Goal: Task Accomplishment & Management: Complete application form

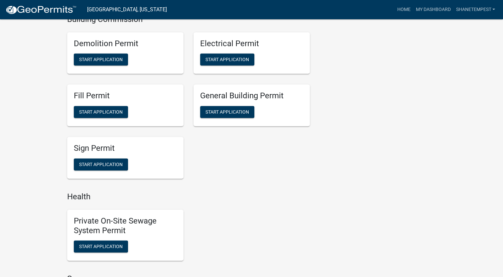
scroll to position [466, 0]
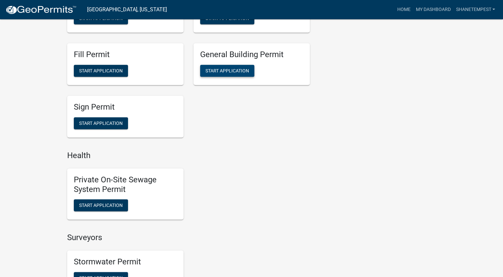
click at [243, 75] on button "Start Application" at bounding box center [227, 71] width 54 height 12
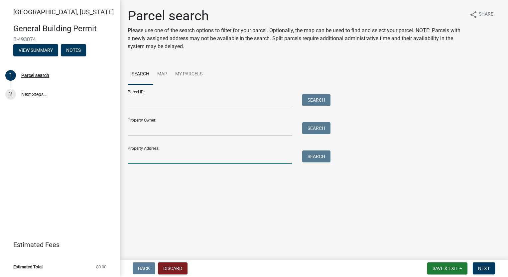
click at [186, 160] on input "Property Address:" at bounding box center [210, 158] width 165 height 14
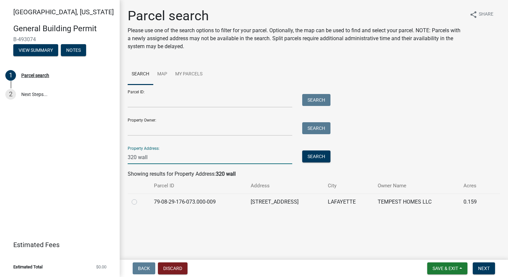
type input "320 wall"
click at [140, 198] on label at bounding box center [140, 198] width 0 height 0
click at [140, 203] on input "radio" at bounding box center [142, 200] width 4 height 4
radio input "true"
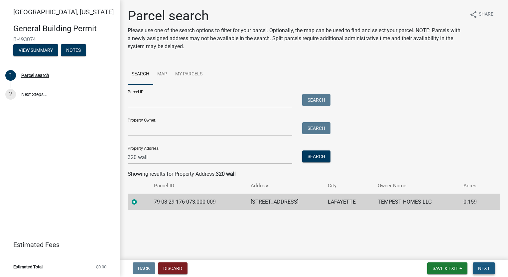
click at [487, 269] on span "Next" at bounding box center [484, 268] width 12 height 5
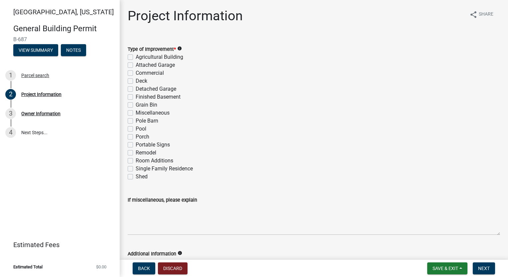
click at [136, 167] on label "Single Family Residence" at bounding box center [164, 169] width 57 height 8
click at [136, 167] on input "Single Family Residence" at bounding box center [138, 167] width 4 height 4
checkbox input "true"
checkbox input "false"
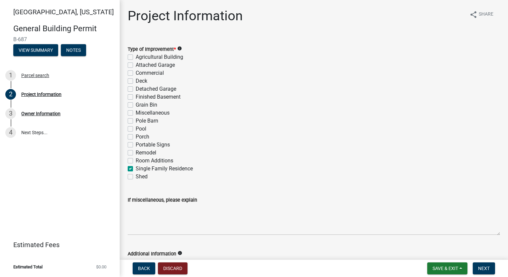
checkbox input "false"
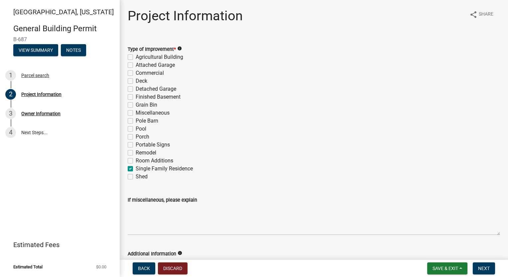
checkbox input "false"
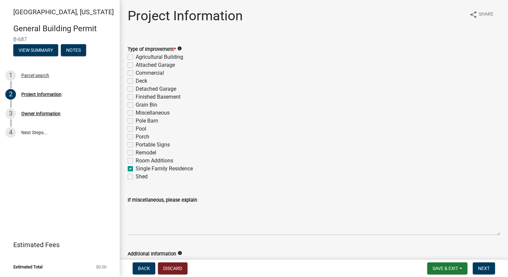
checkbox input "false"
checkbox input "true"
checkbox input "false"
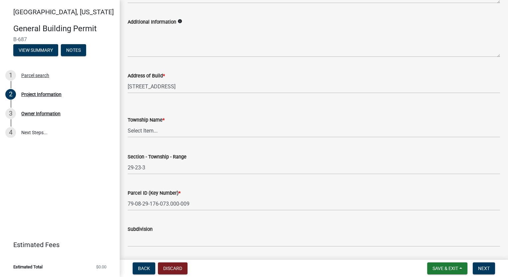
scroll to position [233, 0]
click at [177, 133] on select "Select Item... [PERSON_NAME] [PERSON_NAME] [GEOGRAPHIC_DATA][PERSON_NAME] Tippe…" at bounding box center [314, 130] width 373 height 14
click at [128, 123] on select "Select Item... [PERSON_NAME] [PERSON_NAME] [GEOGRAPHIC_DATA][PERSON_NAME] Tippe…" at bounding box center [314, 130] width 373 height 14
select select "39dd8e3a-6d5d-4294-aa82-b184892f1826"
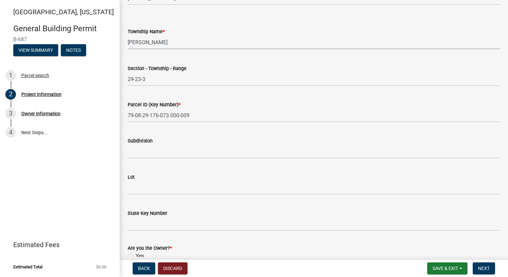
scroll to position [333, 0]
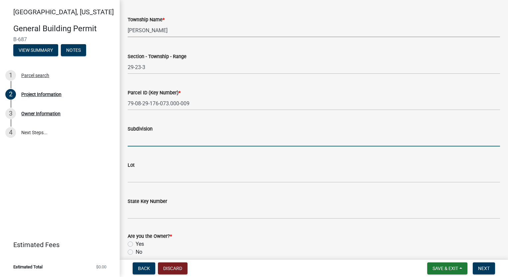
click at [178, 140] on input "Subdivision" at bounding box center [314, 140] width 373 height 14
type input "[GEOGRAPHIC_DATA]"
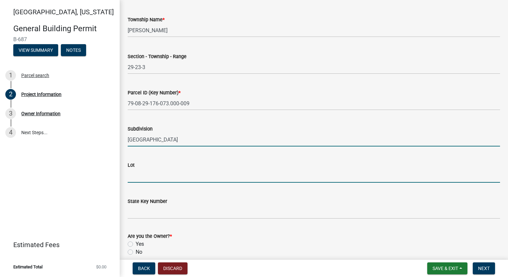
click at [172, 177] on input "Lot" at bounding box center [314, 176] width 373 height 14
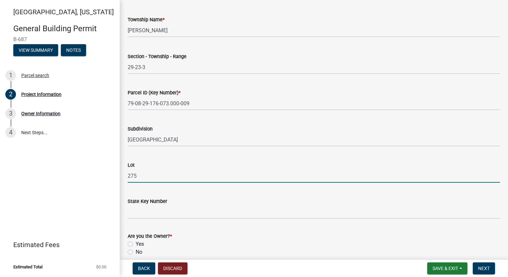
type input "275"
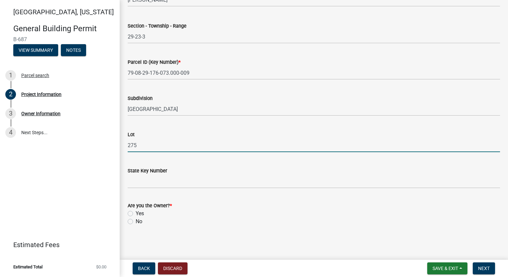
scroll to position [363, 0]
click at [136, 212] on label "Yes" at bounding box center [140, 214] width 8 height 8
click at [136, 212] on input "Yes" at bounding box center [138, 212] width 4 height 4
radio input "true"
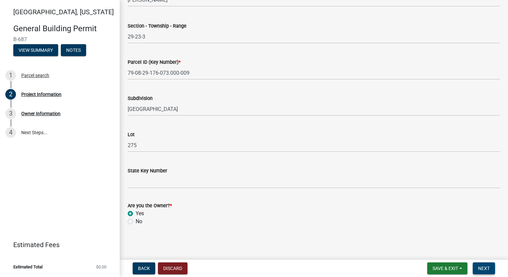
click at [476, 270] on button "Next" at bounding box center [484, 269] width 22 height 12
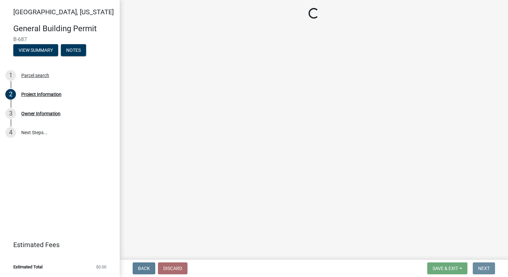
scroll to position [0, 0]
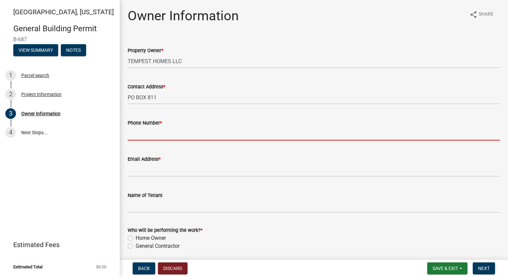
click at [144, 138] on input "Phone Number *" at bounding box center [314, 134] width 373 height 14
type input "7654186612"
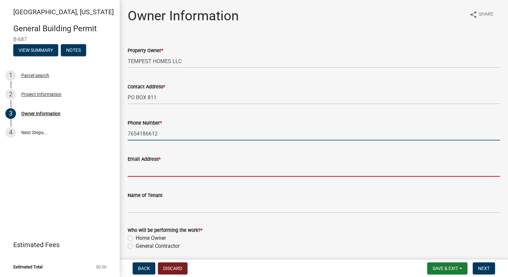
type input "[EMAIL_ADDRESS][DOMAIN_NAME]"
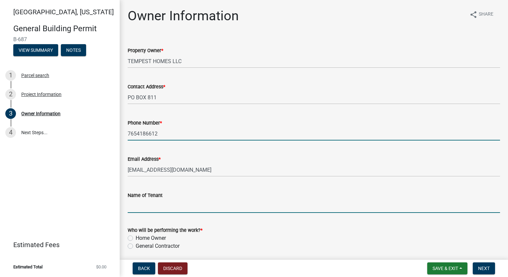
type input "[PERSON_NAME]"
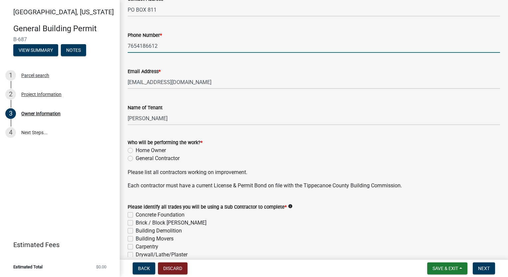
scroll to position [100, 0]
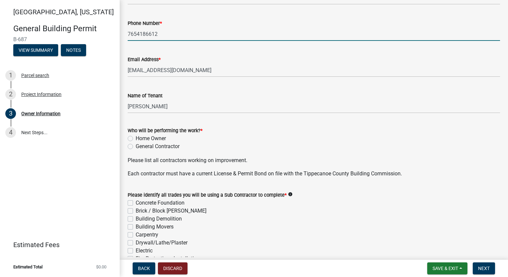
click at [136, 146] on label "General Contractor" at bounding box center [158, 147] width 44 height 8
click at [136, 146] on input "General Contractor" at bounding box center [138, 145] width 4 height 4
radio input "true"
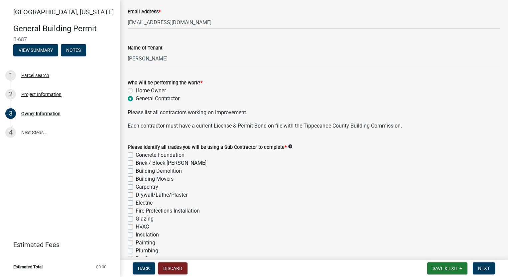
scroll to position [200, 0]
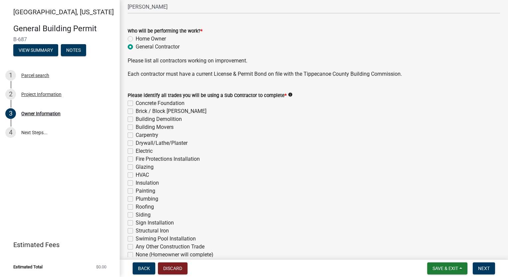
click at [136, 102] on label "Concrete Foundation" at bounding box center [160, 103] width 49 height 8
click at [136, 102] on input "Concrete Foundation" at bounding box center [138, 101] width 4 height 4
checkbox input "true"
checkbox input "false"
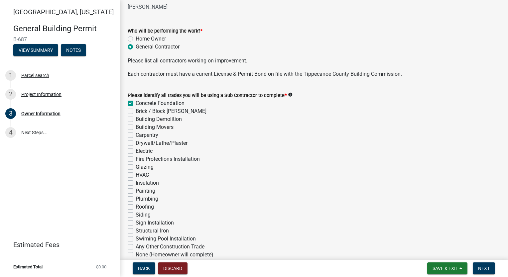
checkbox input "false"
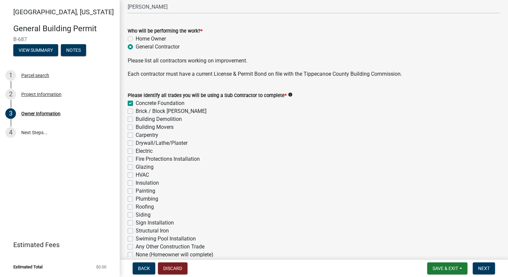
checkbox input "false"
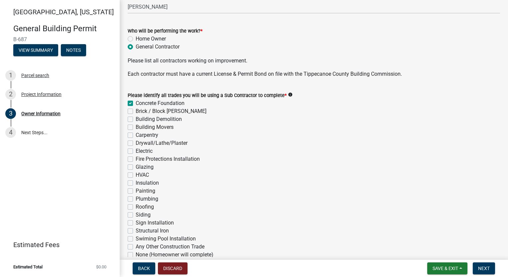
checkbox input "false"
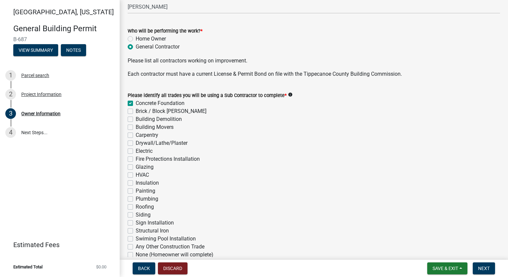
checkbox input "false"
click at [130, 108] on div "Brick / Block [PERSON_NAME]" at bounding box center [314, 111] width 373 height 8
click at [136, 110] on label "Brick / Block [PERSON_NAME]" at bounding box center [171, 111] width 71 height 8
click at [136, 110] on input "Brick / Block [PERSON_NAME]" at bounding box center [138, 109] width 4 height 4
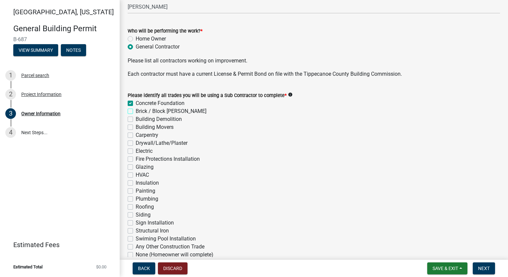
checkbox input "true"
checkbox input "false"
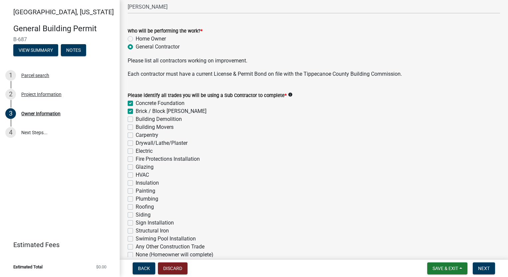
checkbox input "false"
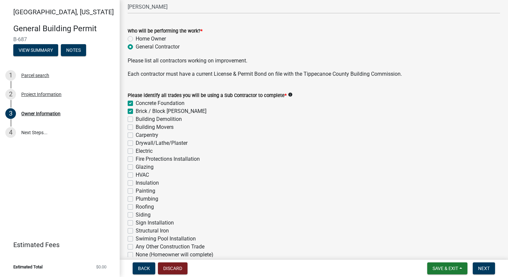
checkbox input "false"
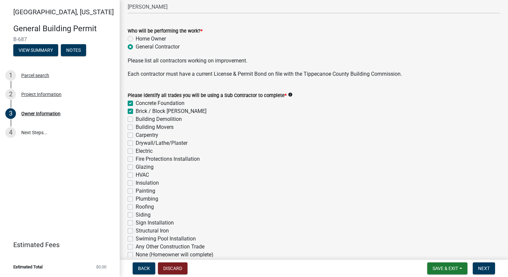
checkbox input "false"
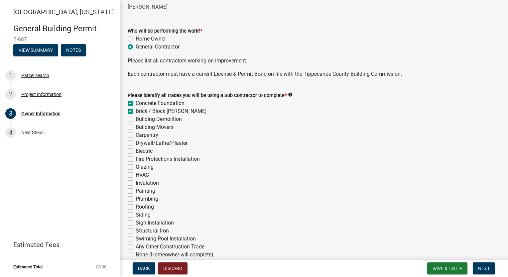
checkbox input "false"
click at [136, 134] on label "Carpentry" at bounding box center [147, 135] width 23 height 8
click at [136, 134] on input "Carpentry" at bounding box center [138, 133] width 4 height 4
checkbox input "true"
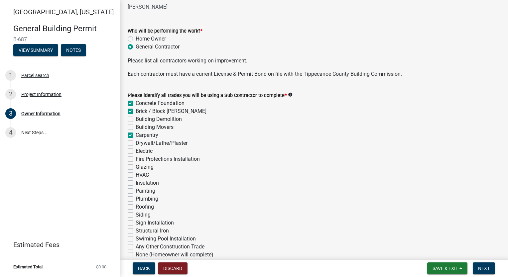
checkbox input "true"
checkbox input "false"
checkbox input "true"
checkbox input "false"
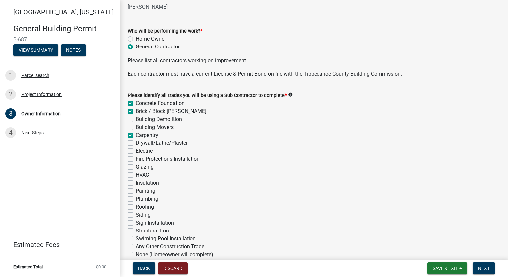
checkbox input "false"
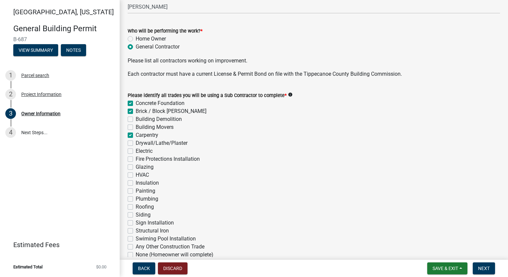
checkbox input "false"
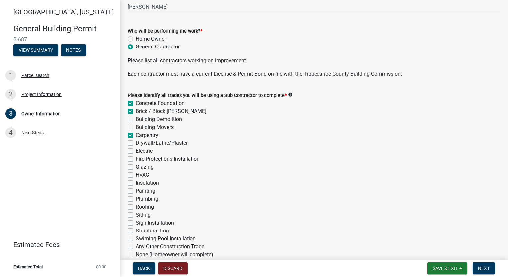
checkbox input "false"
click at [136, 145] on label "Drywall/Lathe/Plaster" at bounding box center [162, 143] width 52 height 8
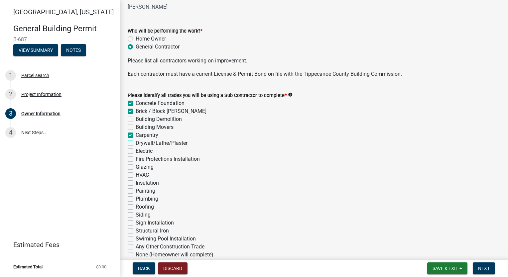
click at [136, 144] on input "Drywall/Lathe/Plaster" at bounding box center [138, 141] width 4 height 4
checkbox input "true"
checkbox input "false"
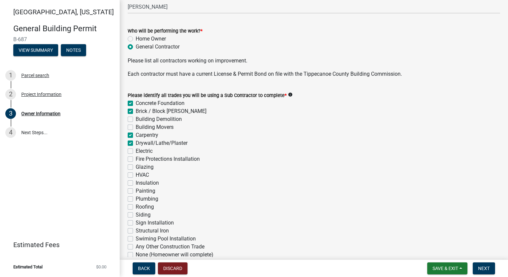
checkbox input "false"
checkbox input "true"
checkbox input "false"
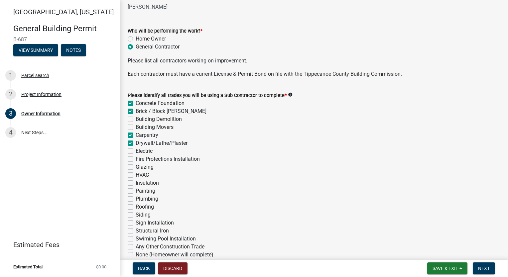
checkbox input "false"
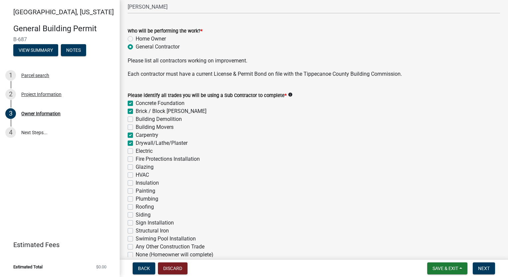
checkbox input "false"
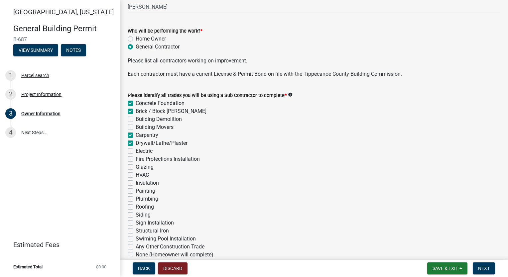
checkbox input "false"
click at [136, 154] on label "Electric" at bounding box center [144, 151] width 17 height 8
click at [136, 152] on input "Electric" at bounding box center [138, 149] width 4 height 4
checkbox input "true"
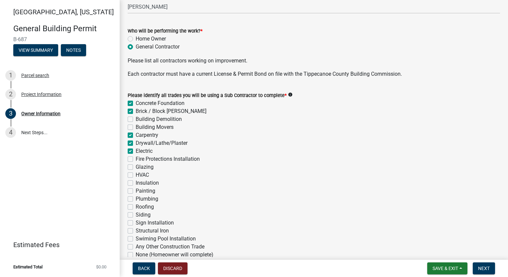
checkbox input "true"
checkbox input "false"
checkbox input "true"
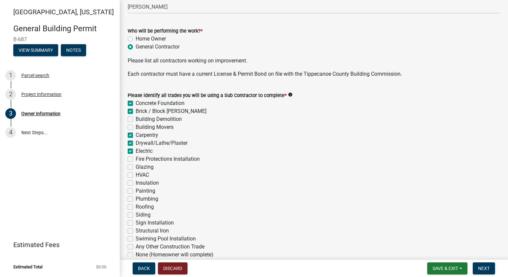
checkbox input "true"
checkbox input "false"
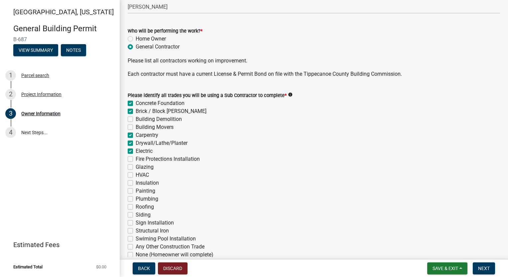
checkbox input "false"
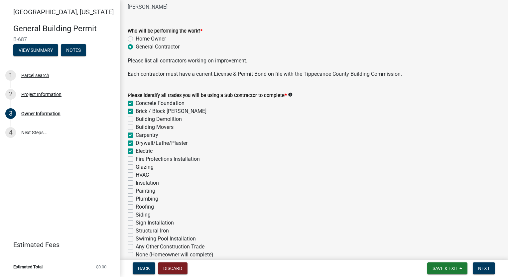
checkbox input "false"
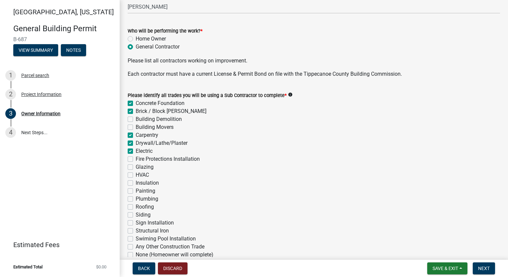
click at [136, 176] on label "HVAC" at bounding box center [142, 175] width 13 height 8
click at [136, 176] on input "HVAC" at bounding box center [138, 173] width 4 height 4
checkbox input "true"
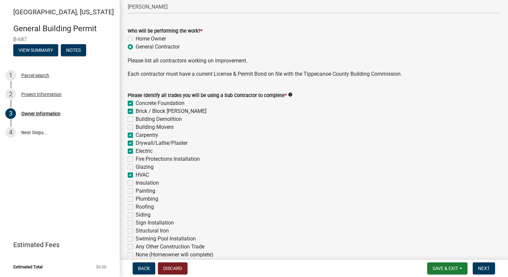
checkbox input "false"
checkbox input "true"
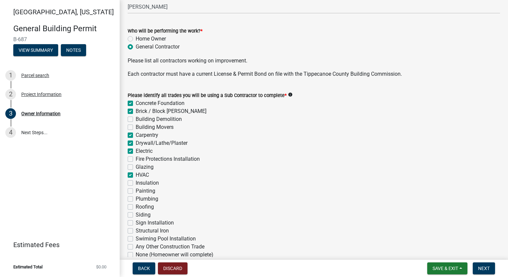
checkbox input "false"
checkbox input "true"
checkbox input "false"
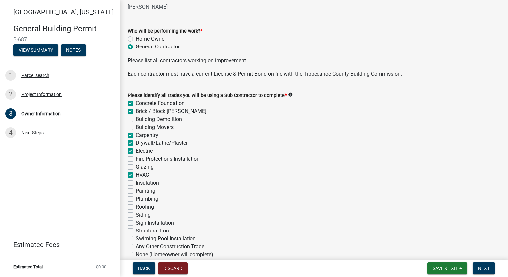
checkbox input "false"
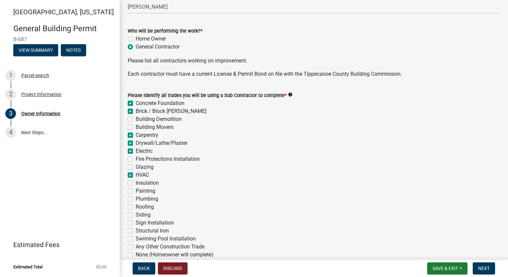
checkbox input "false"
click at [136, 183] on label "Insulation" at bounding box center [147, 183] width 23 height 8
click at [136, 183] on input "Insulation" at bounding box center [138, 181] width 4 height 4
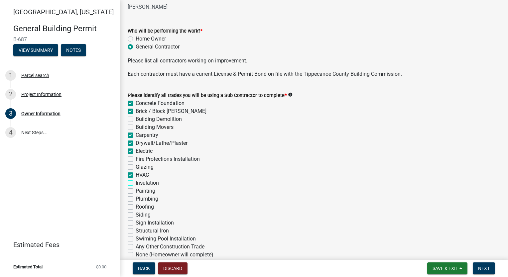
checkbox input "true"
checkbox input "false"
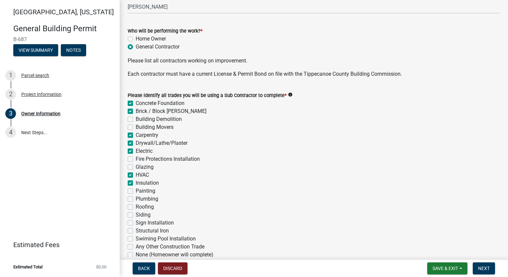
checkbox input "true"
checkbox input "false"
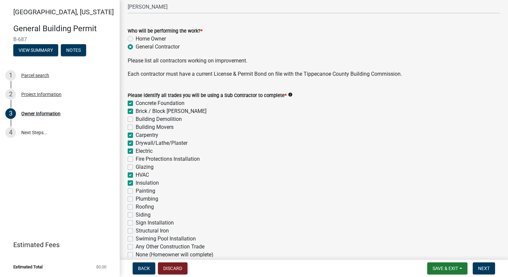
checkbox input "true"
checkbox input "false"
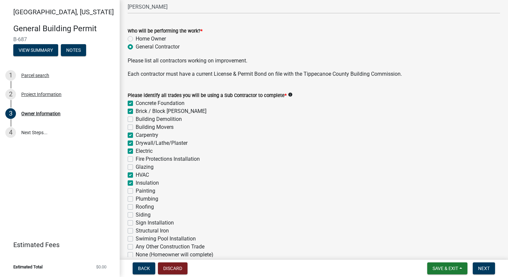
checkbox input "false"
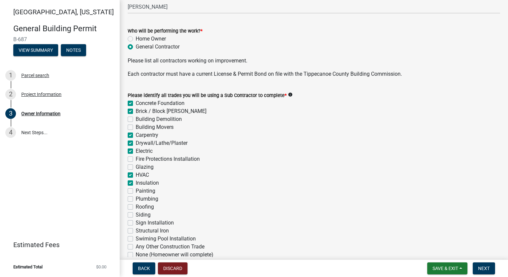
checkbox input "false"
click at [136, 192] on label "Painting" at bounding box center [146, 191] width 20 height 8
click at [136, 192] on input "Painting" at bounding box center [138, 189] width 4 height 4
checkbox input "true"
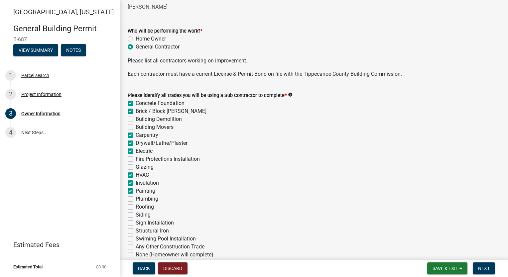
checkbox input "true"
checkbox input "false"
checkbox input "true"
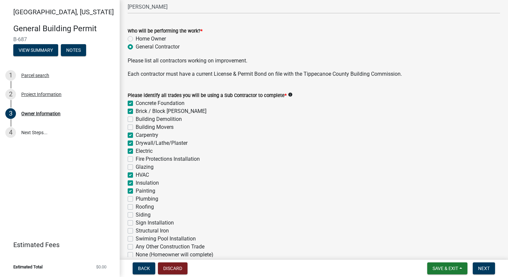
checkbox input "true"
checkbox input "false"
checkbox input "true"
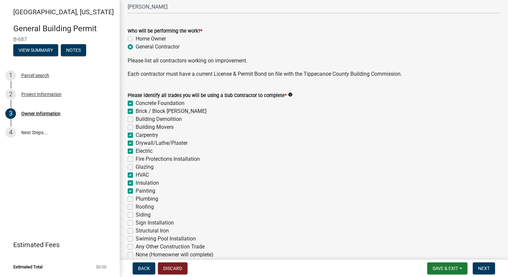
checkbox input "true"
checkbox input "false"
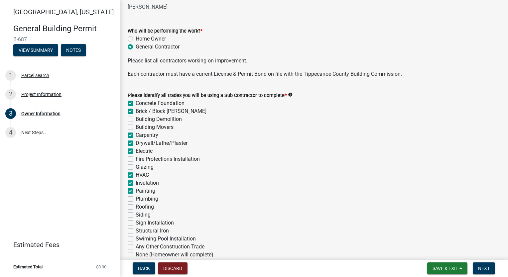
checkbox input "false"
click at [136, 199] on label "Plumbing" at bounding box center [147, 199] width 23 height 8
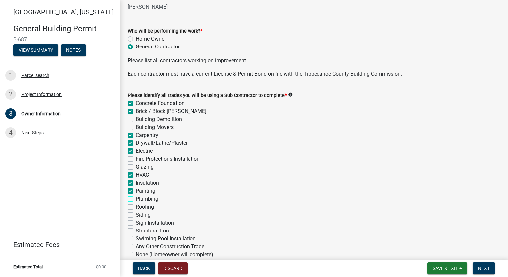
click at [136, 199] on input "Plumbing" at bounding box center [138, 197] width 4 height 4
checkbox input "true"
checkbox input "false"
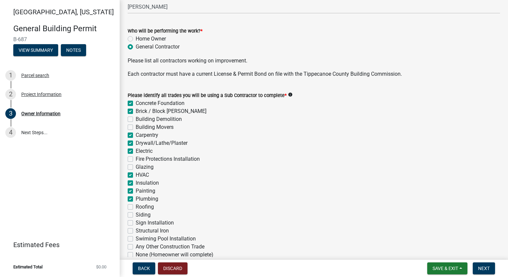
checkbox input "false"
checkbox input "true"
click at [130, 204] on div "Roofing" at bounding box center [314, 207] width 373 height 8
click at [136, 209] on label "Roofing" at bounding box center [145, 207] width 18 height 8
click at [136, 208] on input "Roofing" at bounding box center [138, 205] width 4 height 4
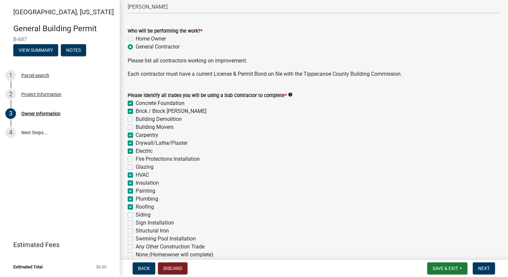
click at [127, 214] on div "Please identify all trades you will be using a Sub Contractor to complete * inf…" at bounding box center [314, 171] width 383 height 176
click at [133, 215] on div "Siding" at bounding box center [314, 215] width 373 height 8
click at [136, 216] on label "Siding" at bounding box center [143, 215] width 15 height 8
click at [136, 216] on input "Siding" at bounding box center [138, 213] width 4 height 4
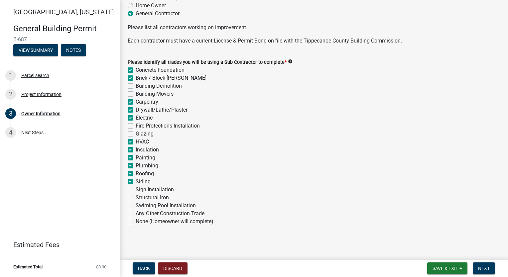
scroll to position [233, 0]
click at [490, 271] on button "Next" at bounding box center [484, 269] width 22 height 12
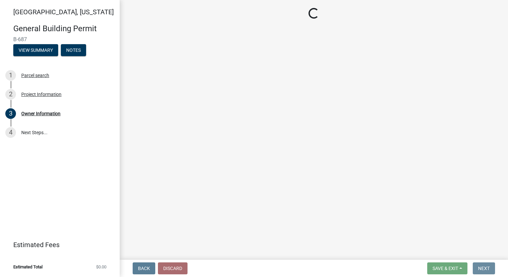
scroll to position [0, 0]
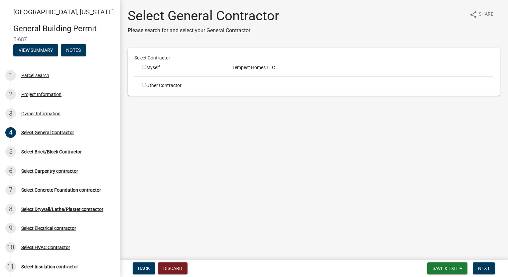
click at [144, 68] on input "radio" at bounding box center [144, 67] width 4 height 4
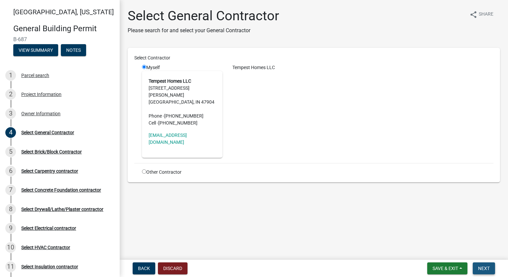
click at [484, 266] on span "Next" at bounding box center [484, 268] width 12 height 5
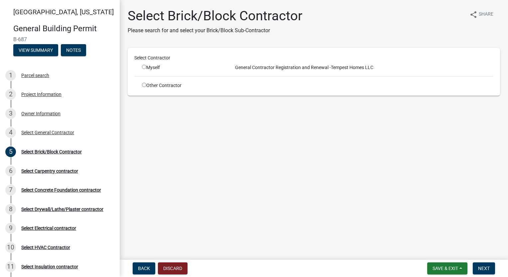
click at [144, 84] on input "radio" at bounding box center [144, 85] width 4 height 4
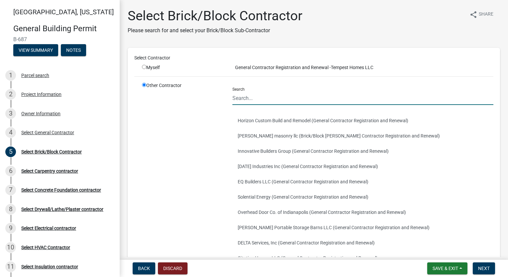
click at [275, 97] on input "Search" at bounding box center [363, 98] width 261 height 14
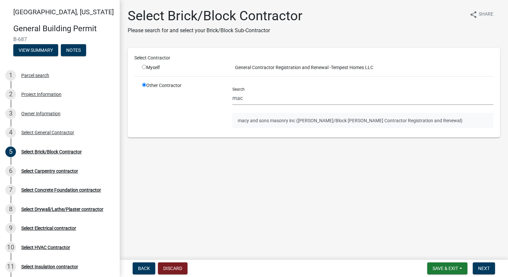
click at [273, 121] on button "macy and sons masonry inc ([PERSON_NAME]/Block [PERSON_NAME] Contractor Registr…" at bounding box center [363, 120] width 261 height 15
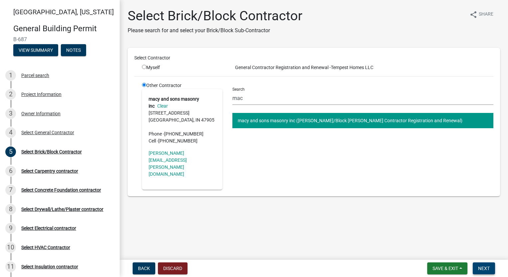
click at [484, 269] on span "Next" at bounding box center [484, 268] width 12 height 5
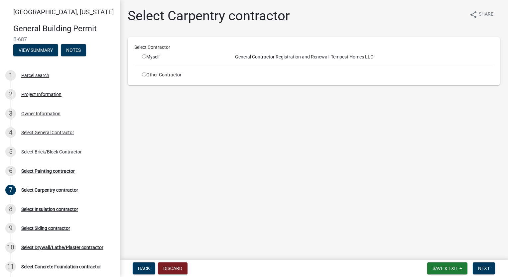
click at [142, 77] on div "Other Contractor" at bounding box center [182, 75] width 90 height 7
click at [145, 73] on input "radio" at bounding box center [144, 74] width 4 height 4
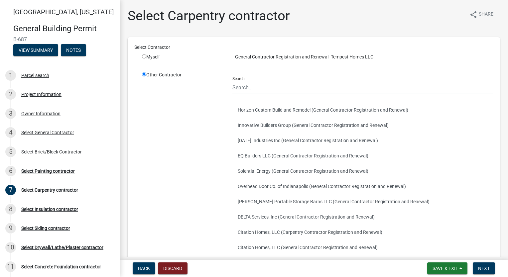
click at [256, 86] on input "Search" at bounding box center [363, 88] width 261 height 14
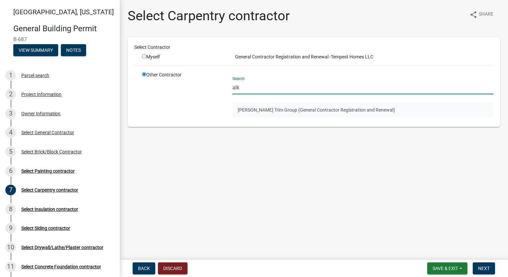
click at [262, 114] on button "[PERSON_NAME] Trim Group (General Contractor Registration and Renewal)" at bounding box center [363, 109] width 261 height 15
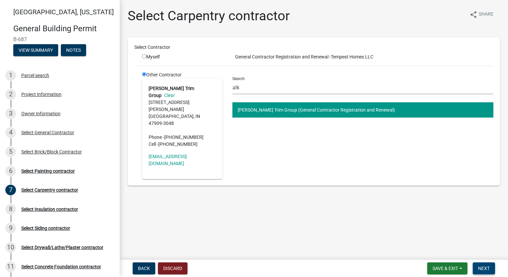
click at [485, 269] on span "Next" at bounding box center [484, 268] width 12 height 5
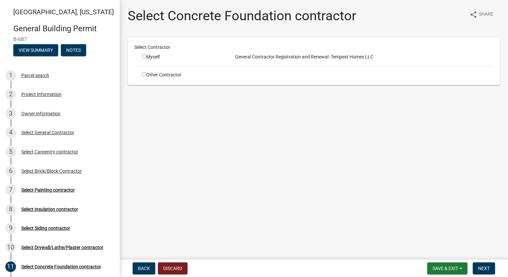
click at [143, 74] on input "radio" at bounding box center [144, 74] width 4 height 4
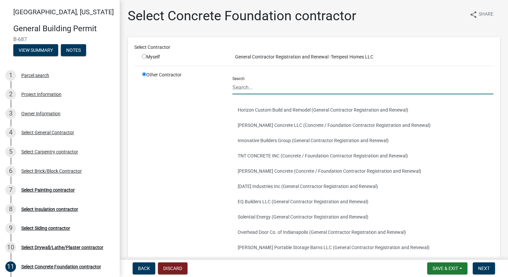
click at [271, 87] on input "Search" at bounding box center [363, 88] width 261 height 14
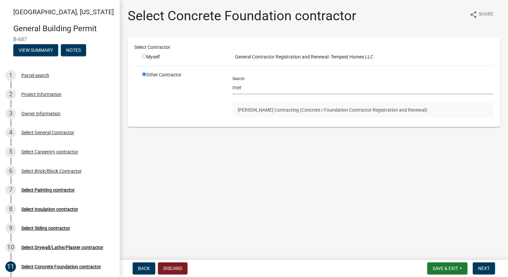
click at [276, 109] on button "[PERSON_NAME] Contracting (Concrete / Foundation Contractor Registration and Re…" at bounding box center [363, 109] width 261 height 15
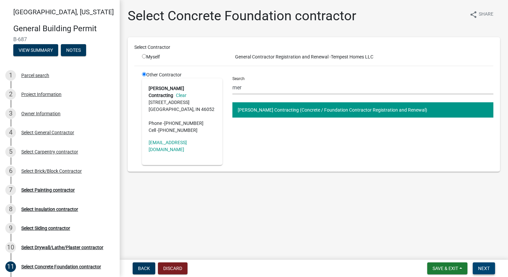
click at [483, 269] on span "Next" at bounding box center [484, 268] width 12 height 5
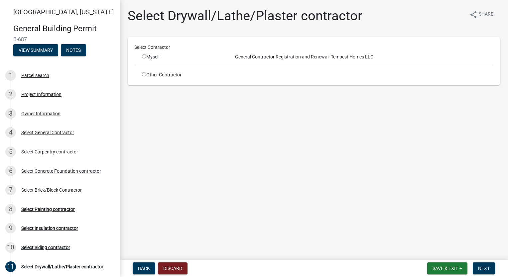
click at [144, 74] on input "radio" at bounding box center [144, 74] width 4 height 4
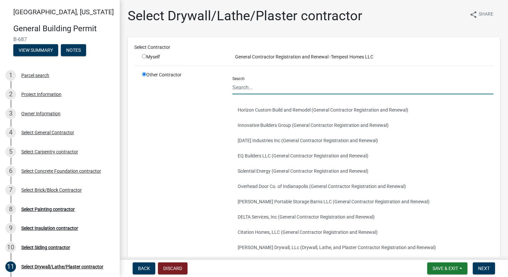
click at [256, 82] on input "Search" at bounding box center [363, 88] width 261 height 14
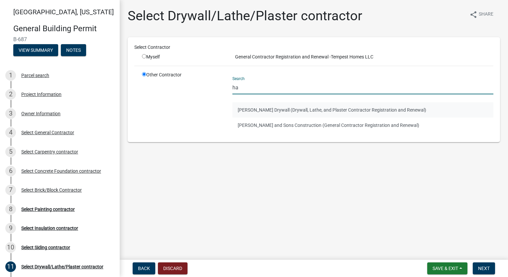
click at [261, 109] on button "[PERSON_NAME] Drywall (Drywall, Lathe, and Plaster Contractor Registration and …" at bounding box center [363, 109] width 261 height 15
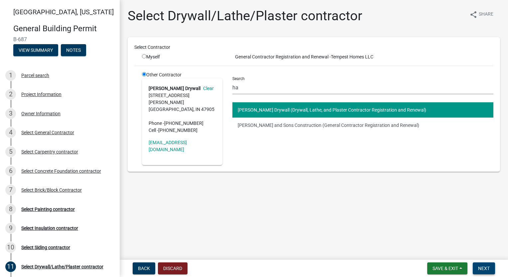
click at [489, 264] on button "Next" at bounding box center [484, 269] width 22 height 12
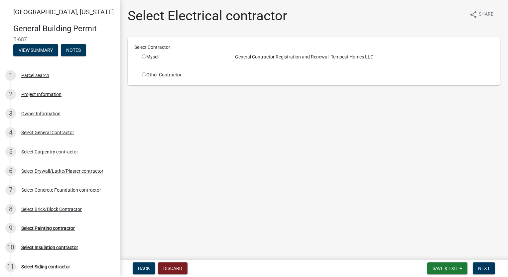
click at [145, 74] on input "radio" at bounding box center [144, 74] width 4 height 4
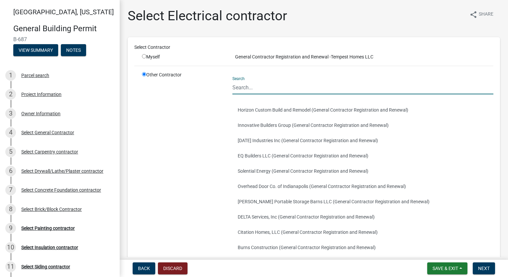
click at [293, 89] on input "Search" at bounding box center [363, 88] width 261 height 14
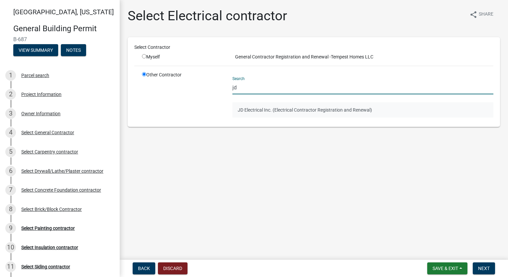
click at [293, 111] on button "JD Electrical Inc. (Electrical Contractor Registration and Renewal)" at bounding box center [363, 109] width 261 height 15
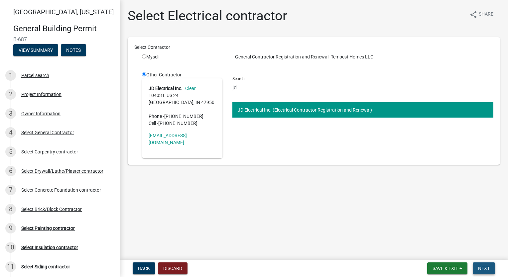
click at [491, 269] on button "Next" at bounding box center [484, 269] width 22 height 12
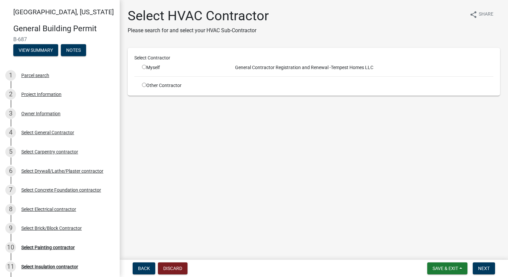
click at [144, 84] on input "radio" at bounding box center [144, 85] width 4 height 4
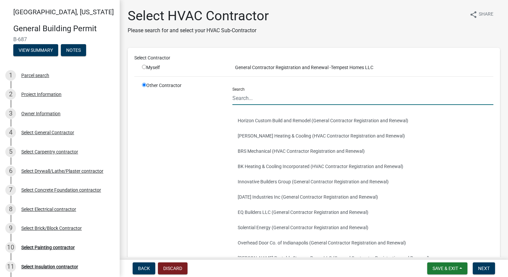
click at [274, 99] on input "Search" at bounding box center [363, 98] width 261 height 14
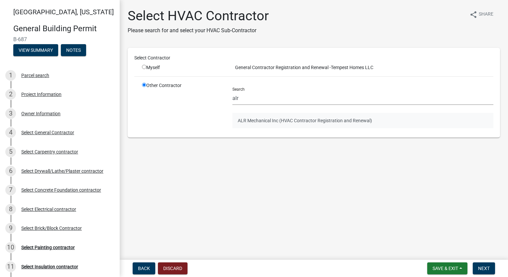
click at [266, 119] on button "ALR Mechanical Inc (HVAC Contractor Registration and Renewal)" at bounding box center [363, 120] width 261 height 15
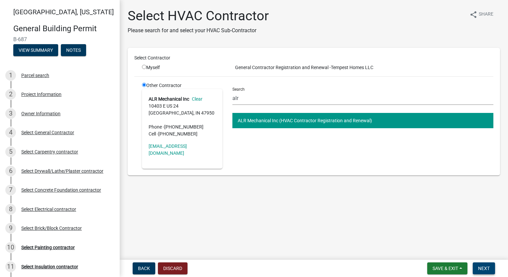
click at [491, 270] on button "Next" at bounding box center [484, 269] width 22 height 12
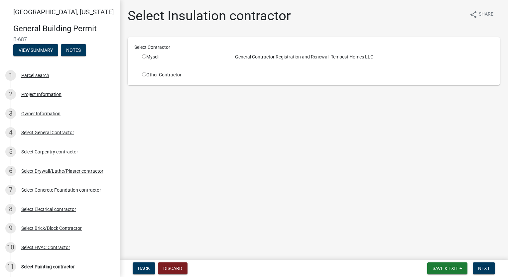
click at [142, 77] on div "Other Contractor" at bounding box center [182, 75] width 90 height 7
click at [145, 75] on input "radio" at bounding box center [144, 74] width 4 height 4
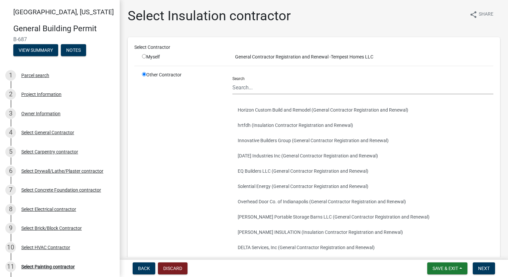
click at [278, 79] on div "Search" at bounding box center [363, 83] width 261 height 23
click at [280, 84] on input "Search" at bounding box center [363, 88] width 261 height 14
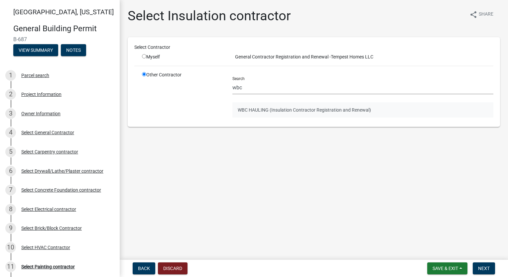
click at [292, 110] on button "WBC HAULING (Insulation Contractor Registration and Renewal)" at bounding box center [363, 109] width 261 height 15
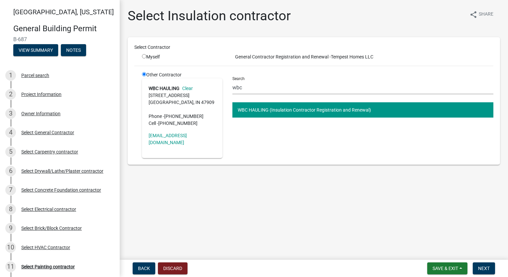
click at [475, 262] on nav "Back Discard Save & Exit Save Save & Exit Next" at bounding box center [314, 268] width 389 height 17
click at [481, 266] on span "Next" at bounding box center [484, 268] width 12 height 5
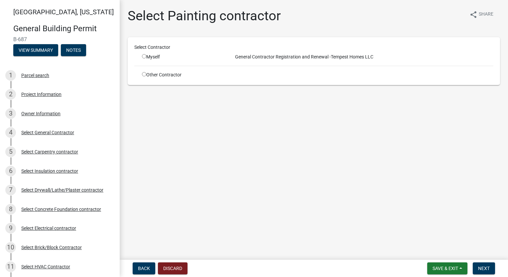
click at [142, 74] on input "radio" at bounding box center [144, 74] width 4 height 4
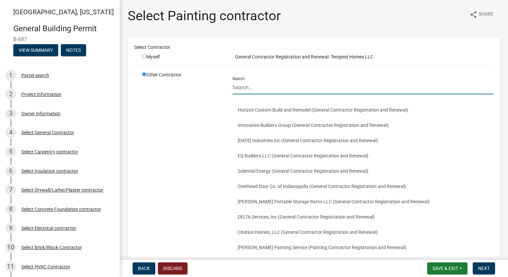
click at [276, 87] on input "Search" at bounding box center [363, 88] width 261 height 14
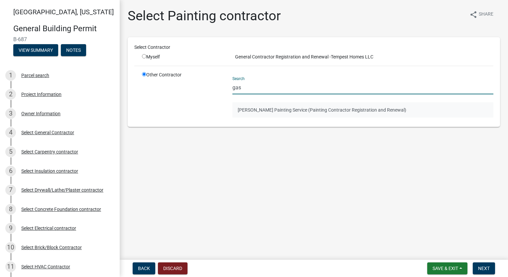
click at [265, 109] on button "[PERSON_NAME] Painting Service (Painting Contractor Registration and Renewal)" at bounding box center [363, 109] width 261 height 15
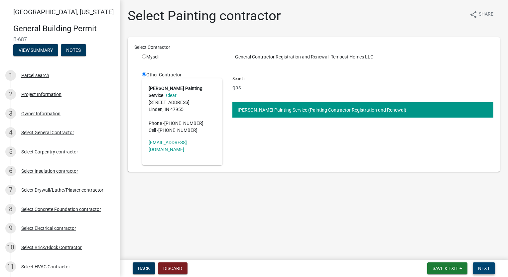
click at [490, 270] on button "Next" at bounding box center [484, 269] width 22 height 12
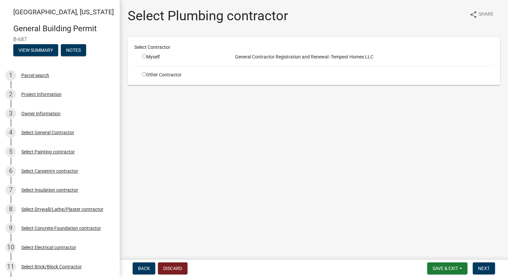
click at [145, 75] on input "radio" at bounding box center [144, 74] width 4 height 4
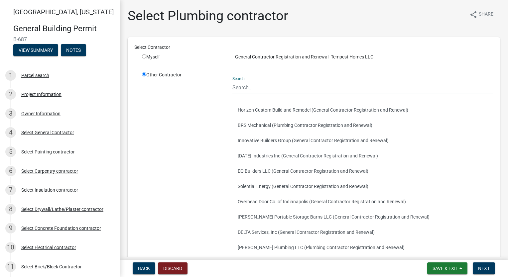
click at [292, 83] on input "Search" at bounding box center [363, 88] width 261 height 14
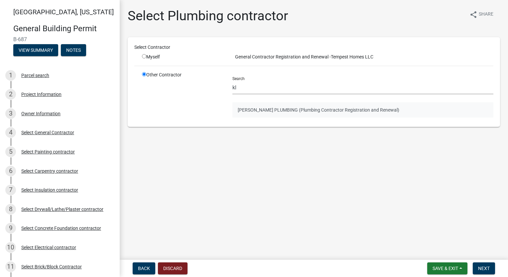
click at [288, 106] on button "[PERSON_NAME] PLUMBING (Plumbing Contractor Registration and Renewal)" at bounding box center [363, 109] width 261 height 15
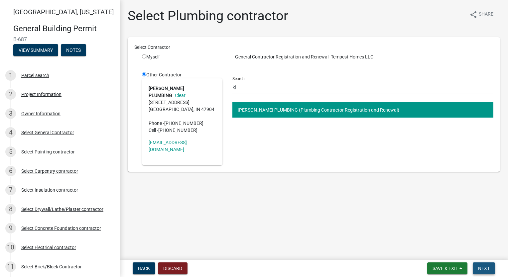
click at [479, 270] on span "Next" at bounding box center [484, 268] width 12 height 5
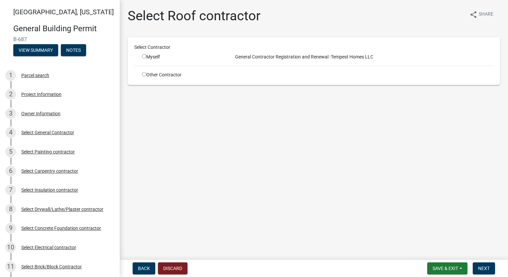
click at [145, 72] on input "radio" at bounding box center [144, 74] width 4 height 4
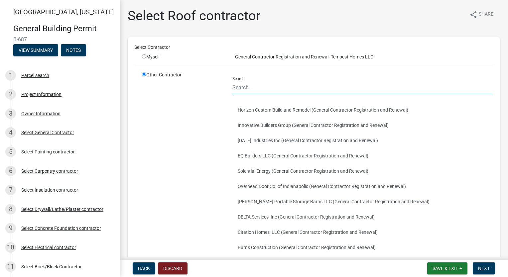
click at [249, 83] on input "Search" at bounding box center [363, 88] width 261 height 14
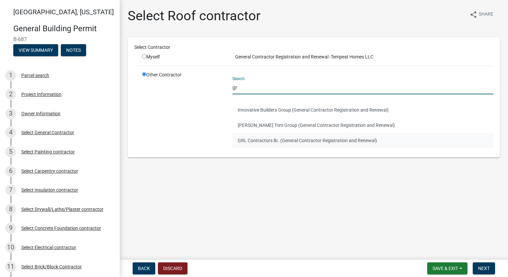
click at [270, 142] on button "GRL Contractors llc. (General Contractor Registration and Renewal)" at bounding box center [363, 140] width 261 height 15
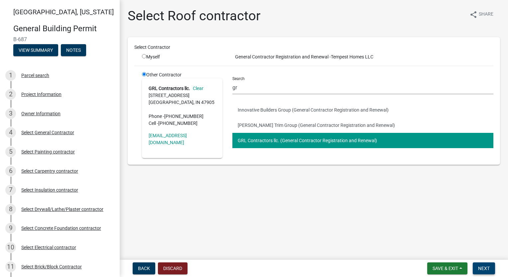
click at [486, 270] on span "Next" at bounding box center [484, 268] width 12 height 5
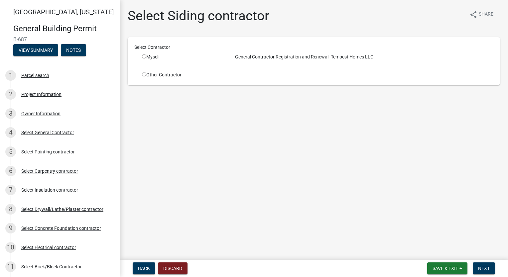
click at [145, 74] on input "radio" at bounding box center [144, 74] width 4 height 4
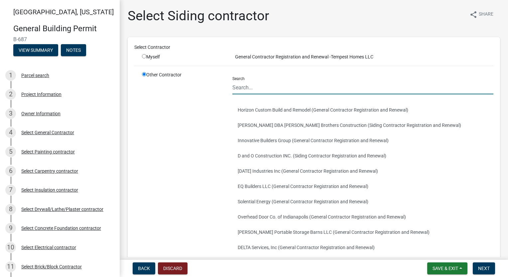
click at [304, 87] on input "Search" at bounding box center [363, 88] width 261 height 14
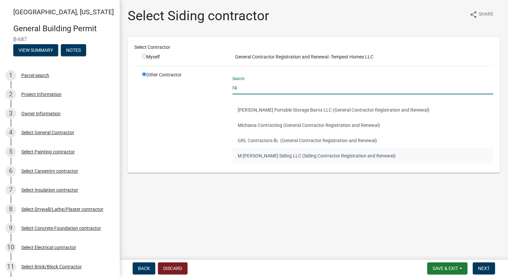
click at [259, 158] on button "M [PERSON_NAME] Siding LLC (Siding Contractor Registration and Renewal)" at bounding box center [363, 155] width 261 height 15
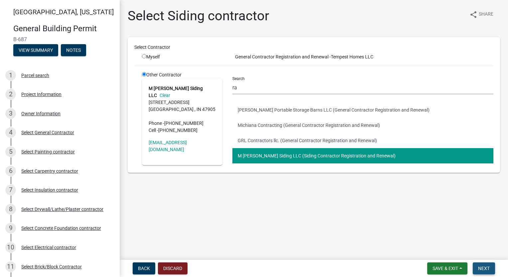
click at [492, 272] on button "Next" at bounding box center [484, 269] width 22 height 12
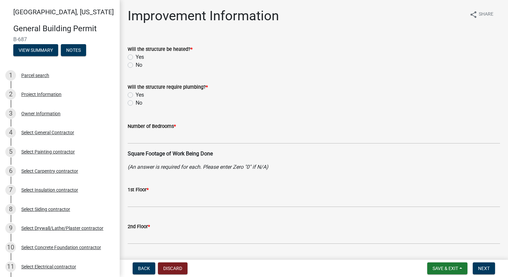
click at [136, 57] on label "Yes" at bounding box center [140, 57] width 8 height 8
click at [136, 57] on input "Yes" at bounding box center [138, 55] width 4 height 4
click at [136, 94] on label "Yes" at bounding box center [140, 95] width 8 height 8
click at [136, 94] on input "Yes" at bounding box center [138, 93] width 4 height 4
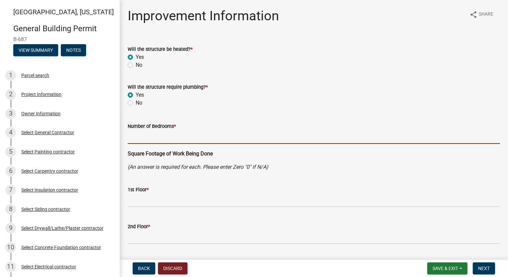
click at [169, 132] on input "text" at bounding box center [314, 137] width 373 height 14
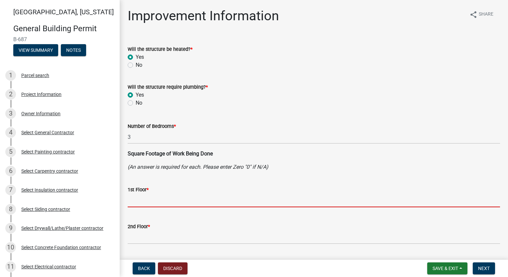
click at [183, 202] on input "text" at bounding box center [314, 201] width 373 height 14
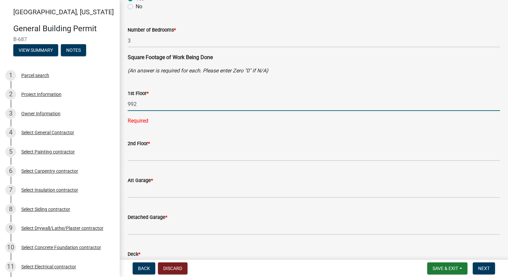
scroll to position [100, 0]
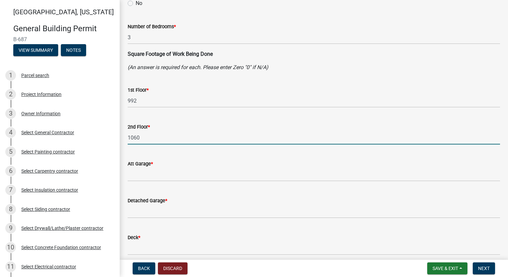
scroll to position [133, 0]
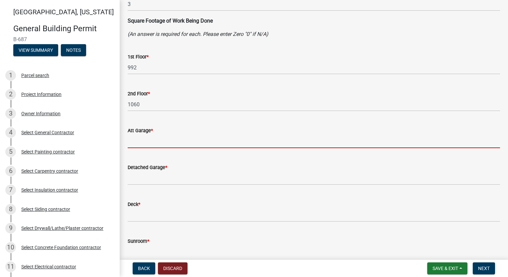
drag, startPoint x: 166, startPoint y: 139, endPoint x: 171, endPoint y: 144, distance: 7.1
click at [166, 139] on input "text" at bounding box center [314, 142] width 373 height 14
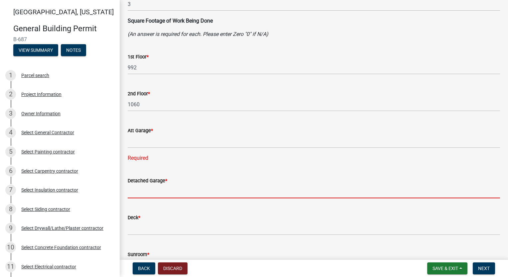
click at [165, 194] on input "text" at bounding box center [314, 192] width 373 height 14
click at [157, 138] on input "text" at bounding box center [314, 142] width 373 height 14
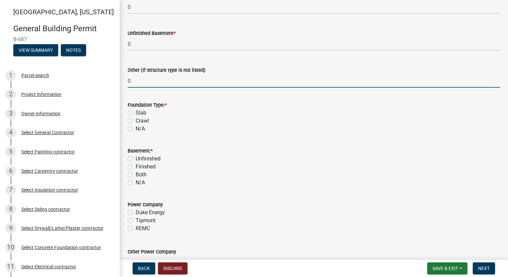
scroll to position [574, 0]
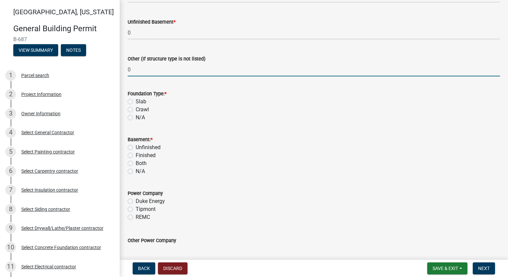
click at [136, 103] on label "Slab" at bounding box center [141, 102] width 11 height 8
click at [136, 102] on input "Slab" at bounding box center [138, 100] width 4 height 4
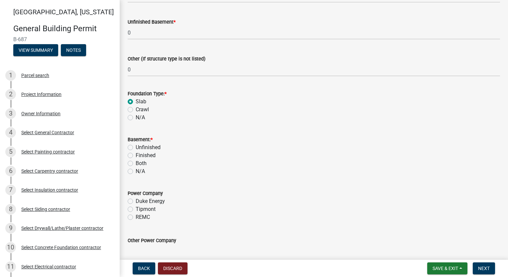
click at [136, 172] on label "N/A" at bounding box center [140, 172] width 9 height 8
click at [136, 172] on input "N/A" at bounding box center [138, 170] width 4 height 4
click at [136, 211] on label "Tipmont" at bounding box center [146, 210] width 20 height 8
click at [136, 210] on input "Tipmont" at bounding box center [138, 208] width 4 height 4
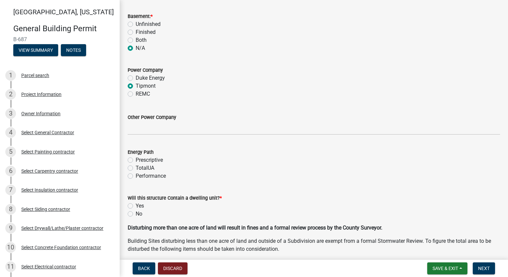
scroll to position [707, 0]
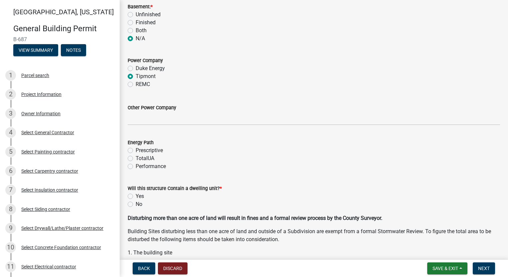
click at [136, 166] on label "Performance" at bounding box center [151, 167] width 30 height 8
click at [136, 166] on input "Performance" at bounding box center [138, 165] width 4 height 4
click at [136, 195] on label "Yes" at bounding box center [140, 197] width 8 height 8
click at [136, 195] on input "Yes" at bounding box center [138, 195] width 4 height 4
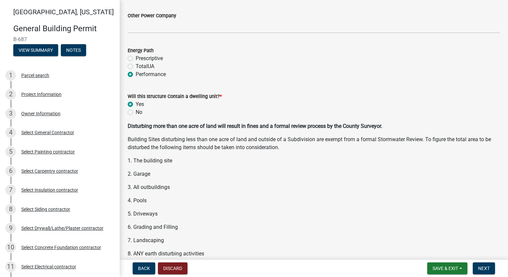
scroll to position [882, 0]
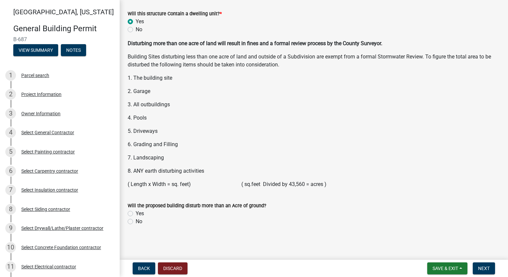
click at [136, 224] on label "No" at bounding box center [139, 222] width 7 height 8
click at [136, 222] on input "No" at bounding box center [138, 220] width 4 height 4
click at [487, 272] on button "Next" at bounding box center [484, 269] width 22 height 12
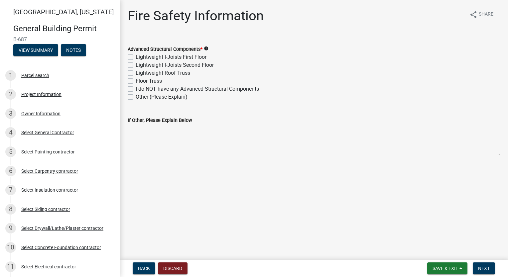
click at [136, 83] on label "Floor Truss" at bounding box center [149, 81] width 26 height 8
click at [136, 82] on input "Floor Truss" at bounding box center [138, 79] width 4 height 4
click at [136, 74] on label "Lightweight Roof Truss" at bounding box center [163, 73] width 55 height 8
click at [136, 74] on input "Lightweight Roof Truss" at bounding box center [138, 71] width 4 height 4
click at [482, 263] on button "Next" at bounding box center [484, 269] width 22 height 12
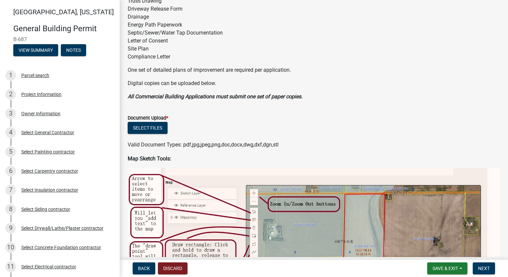
scroll to position [133, 0]
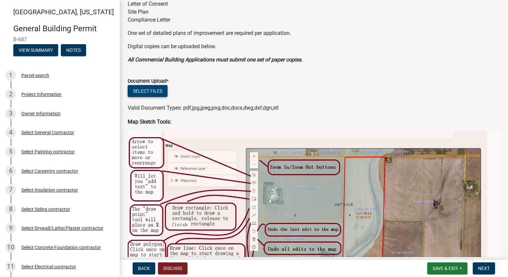
click at [159, 91] on button "Select files" at bounding box center [148, 91] width 40 height 12
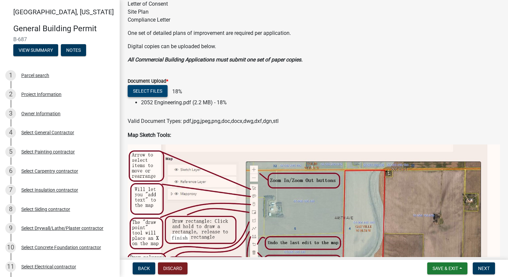
click at [160, 92] on button "Select files" at bounding box center [148, 91] width 40 height 12
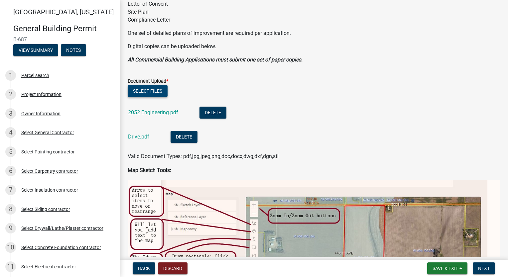
click at [145, 90] on button "Select files" at bounding box center [148, 91] width 40 height 12
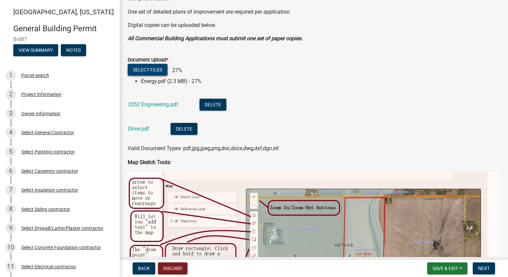
scroll to position [166, 0]
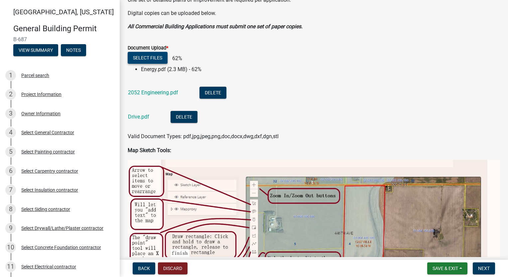
click at [162, 56] on button "Select files" at bounding box center [148, 58] width 40 height 12
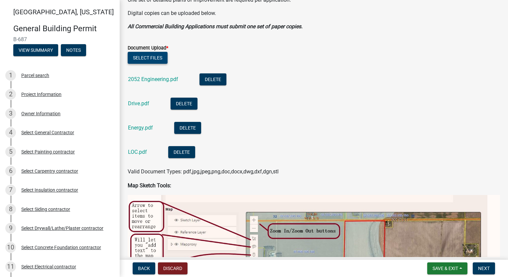
click at [154, 56] on button "Select files" at bounding box center [148, 58] width 40 height 12
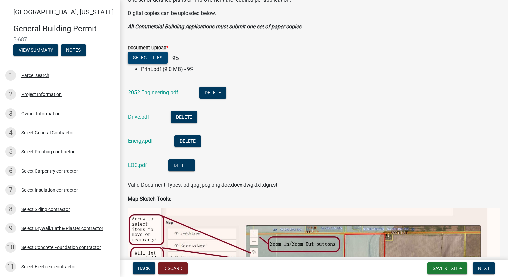
click at [157, 60] on button "Select files" at bounding box center [148, 58] width 40 height 12
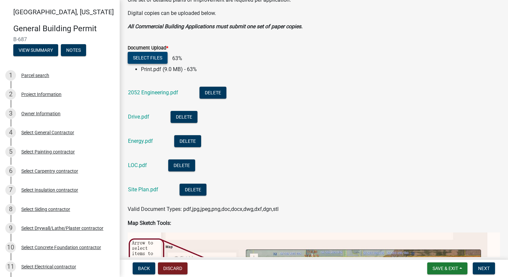
click at [154, 55] on button "Select files" at bounding box center [148, 58] width 40 height 12
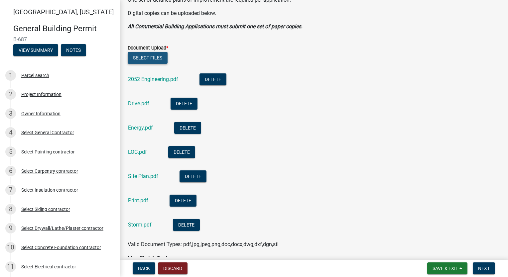
click at [158, 53] on button "Select files" at bounding box center [148, 58] width 40 height 12
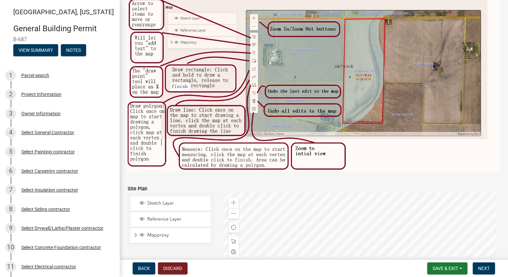
scroll to position [597, 0]
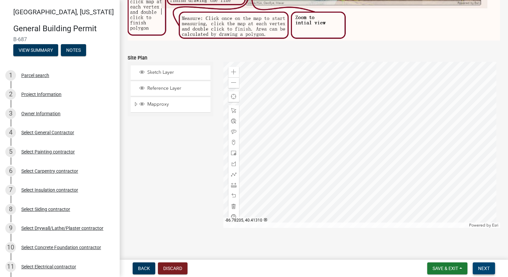
click at [484, 270] on span "Next" at bounding box center [484, 268] width 12 height 5
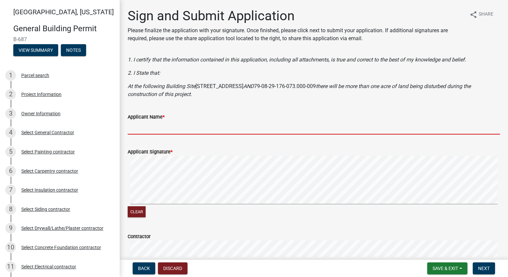
click at [160, 124] on input "Applicant Name *" at bounding box center [314, 128] width 373 height 14
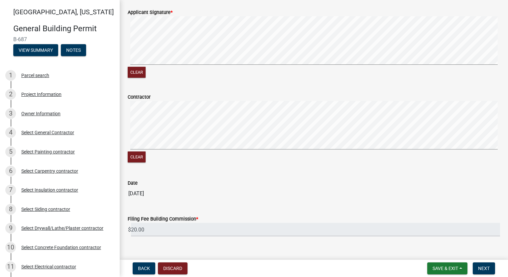
scroll to position [151, 0]
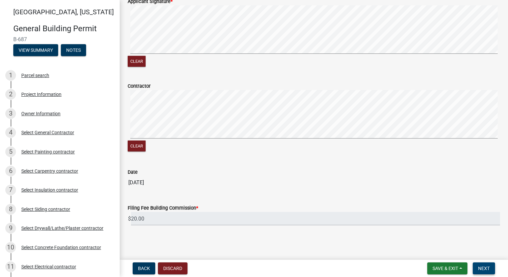
click at [488, 266] on span "Next" at bounding box center [484, 268] width 12 height 5
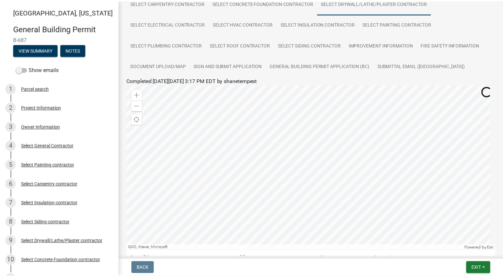
scroll to position [144, 0]
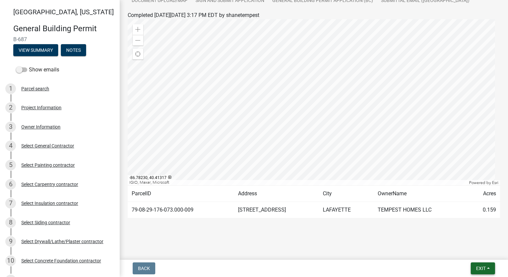
click at [485, 269] on span "Exit" at bounding box center [481, 268] width 10 height 5
click at [475, 253] on button "Save & Exit" at bounding box center [468, 252] width 53 height 16
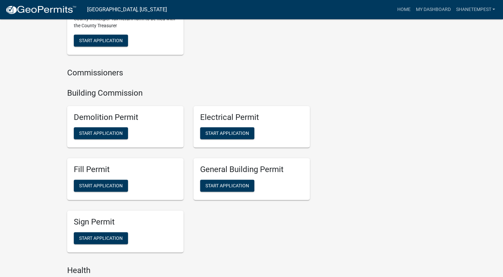
scroll to position [432, 0]
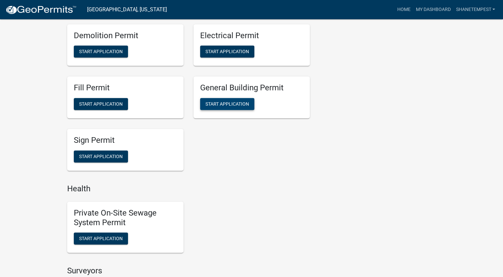
click at [243, 107] on button "Start Application" at bounding box center [227, 104] width 54 height 12
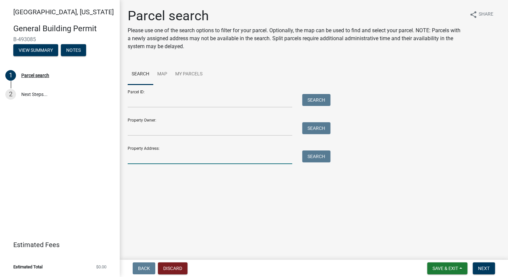
click at [154, 157] on input "Property Address:" at bounding box center [210, 158] width 165 height 14
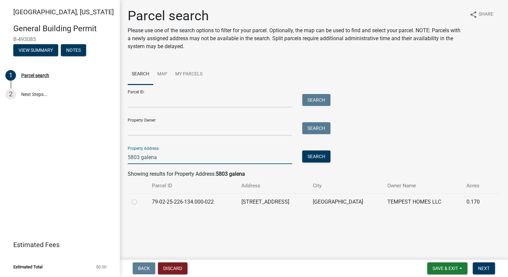
click at [140, 198] on label at bounding box center [140, 198] width 0 height 0
click at [140, 203] on input "radio" at bounding box center [142, 200] width 4 height 4
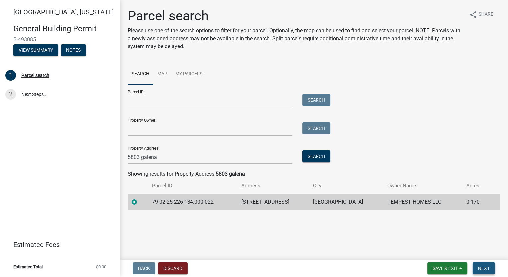
click at [487, 266] on span "Next" at bounding box center [484, 268] width 12 height 5
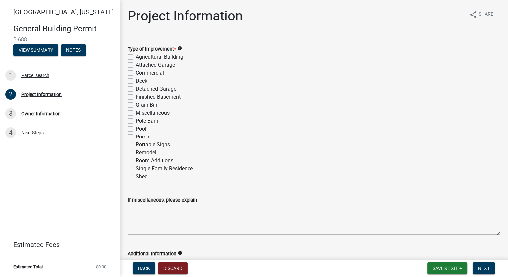
click at [136, 169] on label "Single Family Residence" at bounding box center [164, 169] width 57 height 8
click at [136, 169] on input "Single Family Residence" at bounding box center [138, 167] width 4 height 4
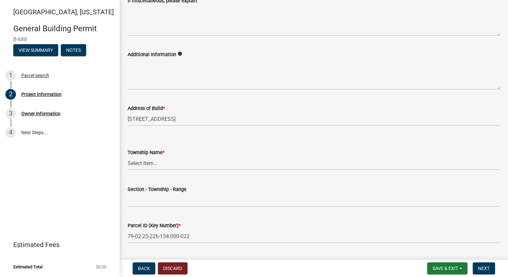
scroll to position [266, 0]
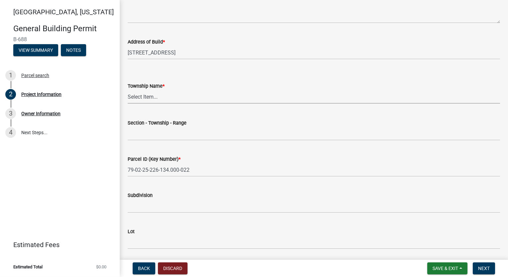
click at [160, 91] on select "Select Item... [PERSON_NAME] [PERSON_NAME] [GEOGRAPHIC_DATA][PERSON_NAME] Tippe…" at bounding box center [314, 97] width 373 height 14
click at [128, 90] on select "Select Item... [PERSON_NAME] [PERSON_NAME] [GEOGRAPHIC_DATA][PERSON_NAME] Tippe…" at bounding box center [314, 97] width 373 height 14
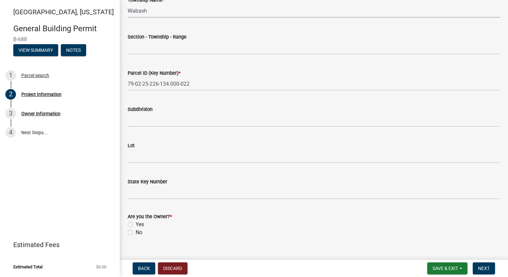
scroll to position [363, 0]
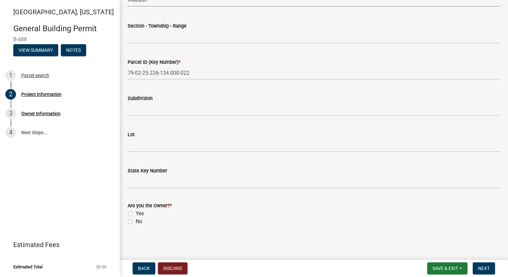
click at [188, 116] on wm-data-entity-input "Subdivision" at bounding box center [314, 103] width 373 height 36
click at [177, 100] on div "Subdivision" at bounding box center [314, 98] width 373 height 8
click at [174, 104] on input "Subdivision" at bounding box center [314, 109] width 373 height 14
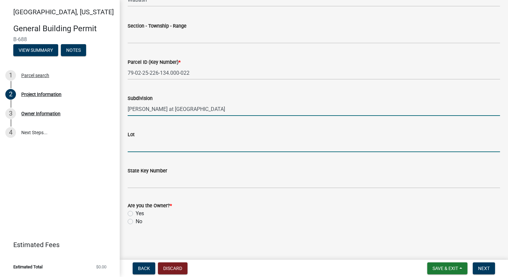
click at [167, 143] on input "Lot" at bounding box center [314, 146] width 373 height 14
click at [136, 215] on label "Yes" at bounding box center [140, 214] width 8 height 8
click at [136, 214] on input "Yes" at bounding box center [138, 212] width 4 height 4
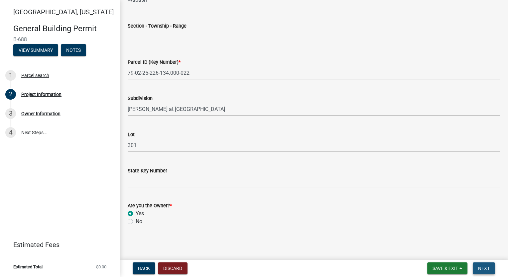
click at [486, 265] on button "Next" at bounding box center [484, 269] width 22 height 12
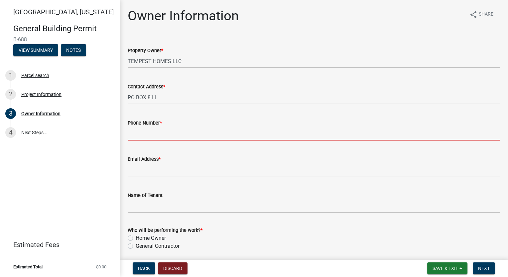
click at [197, 131] on input "Phone Number *" at bounding box center [314, 134] width 373 height 14
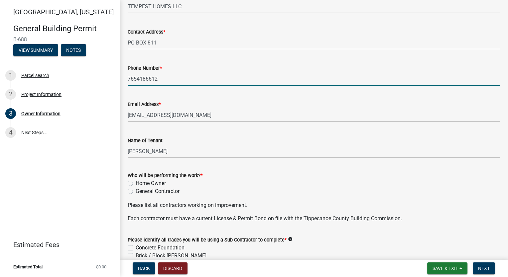
scroll to position [67, 0]
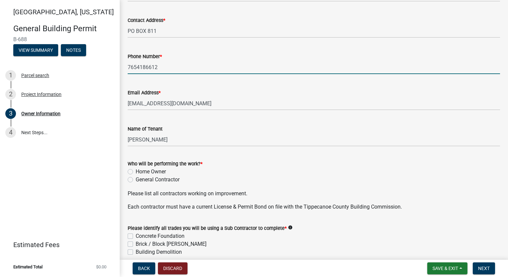
click at [136, 179] on label "General Contractor" at bounding box center [158, 180] width 44 height 8
click at [136, 179] on input "General Contractor" at bounding box center [138, 178] width 4 height 4
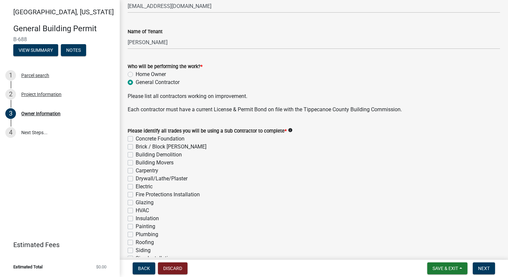
scroll to position [166, 0]
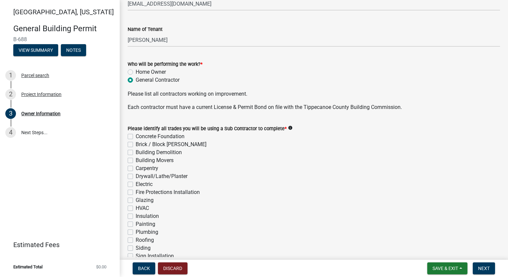
click at [136, 136] on label "Concrete Foundation" at bounding box center [160, 137] width 49 height 8
click at [136, 136] on input "Concrete Foundation" at bounding box center [138, 135] width 4 height 4
click at [136, 147] on label "Brick / Block [PERSON_NAME]" at bounding box center [171, 145] width 71 height 8
click at [136, 145] on input "Brick / Block [PERSON_NAME]" at bounding box center [138, 143] width 4 height 4
click at [136, 167] on label "Carpentry" at bounding box center [147, 169] width 23 height 8
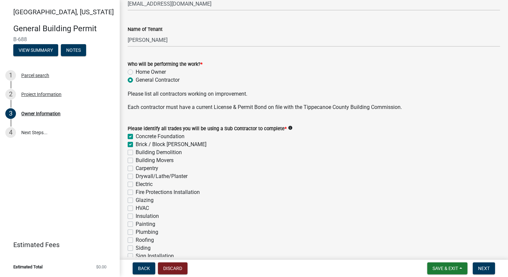
click at [136, 167] on input "Carpentry" at bounding box center [138, 167] width 4 height 4
click at [136, 177] on label "Drywall/Lathe/Plaster" at bounding box center [162, 177] width 52 height 8
click at [136, 177] on input "Drywall/Lathe/Plaster" at bounding box center [138, 175] width 4 height 4
click at [136, 184] on label "Electric" at bounding box center [144, 185] width 17 height 8
click at [136, 184] on input "Electric" at bounding box center [138, 183] width 4 height 4
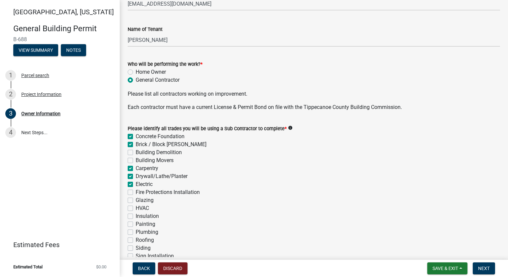
click at [136, 210] on label "HVAC" at bounding box center [142, 209] width 13 height 8
click at [136, 209] on input "HVAC" at bounding box center [138, 207] width 4 height 4
click at [136, 217] on label "Insulation" at bounding box center [147, 217] width 23 height 8
click at [136, 217] on input "Insulation" at bounding box center [138, 215] width 4 height 4
click at [136, 226] on label "Painting" at bounding box center [146, 225] width 20 height 8
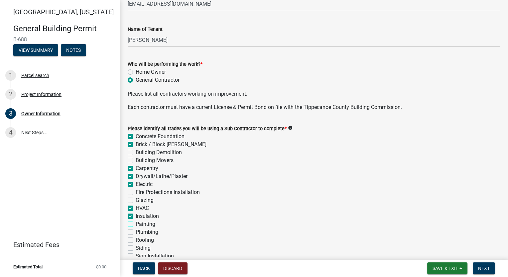
click at [136, 225] on input "Painting" at bounding box center [138, 223] width 4 height 4
click at [133, 232] on div "Plumbing" at bounding box center [314, 233] width 373 height 8
click at [127, 233] on div "Please identify all trades you will be using a Sub Contractor to complete * inf…" at bounding box center [314, 205] width 383 height 176
click at [136, 233] on label "Plumbing" at bounding box center [147, 233] width 23 height 8
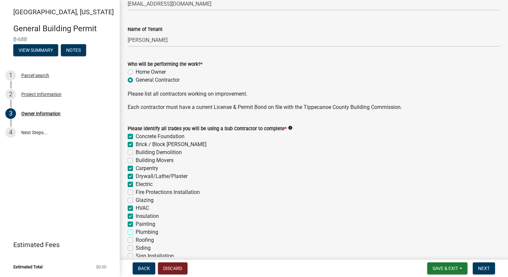
click at [136, 233] on input "Plumbing" at bounding box center [138, 231] width 4 height 4
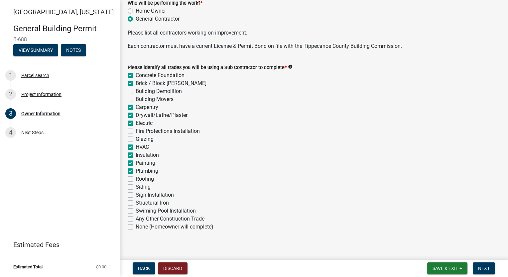
scroll to position [233, 0]
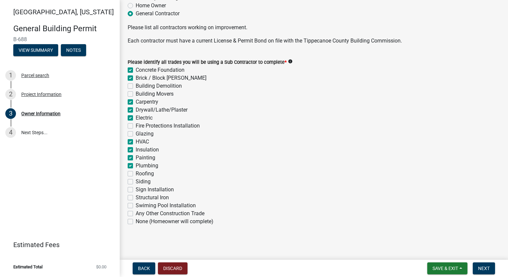
click at [136, 172] on label "Roofing" at bounding box center [145, 174] width 18 height 8
click at [136, 172] on input "Roofing" at bounding box center [138, 172] width 4 height 4
click at [136, 183] on label "Siding" at bounding box center [143, 182] width 15 height 8
click at [136, 182] on input "Siding" at bounding box center [138, 180] width 4 height 4
click at [477, 267] on button "Next" at bounding box center [484, 269] width 22 height 12
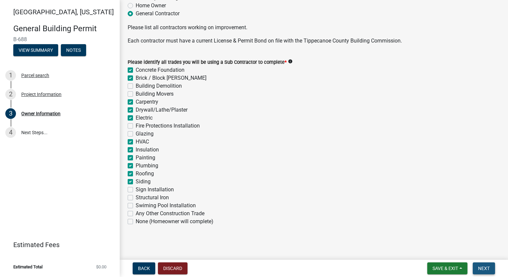
scroll to position [0, 0]
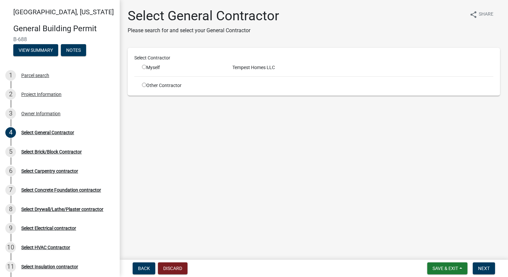
click at [145, 67] on input "radio" at bounding box center [144, 67] width 4 height 4
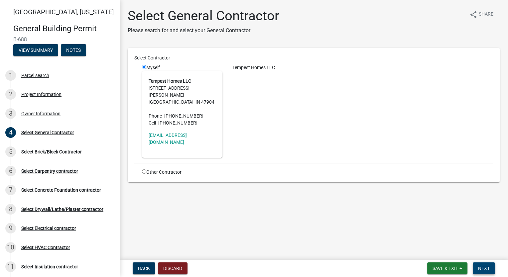
click at [490, 270] on button "Next" at bounding box center [484, 269] width 22 height 12
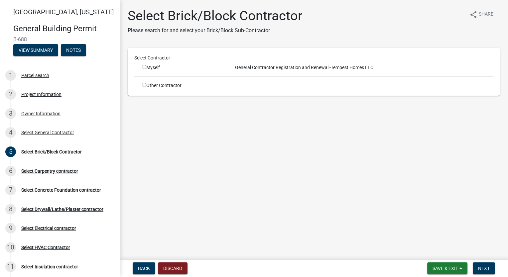
click at [145, 86] on input "radio" at bounding box center [144, 85] width 4 height 4
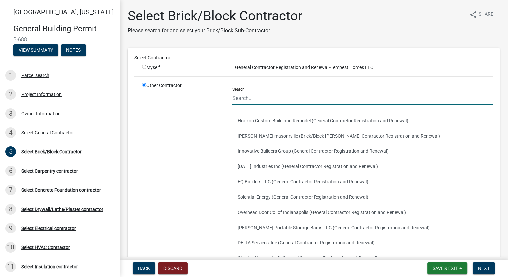
click at [266, 94] on input "Search" at bounding box center [363, 98] width 261 height 14
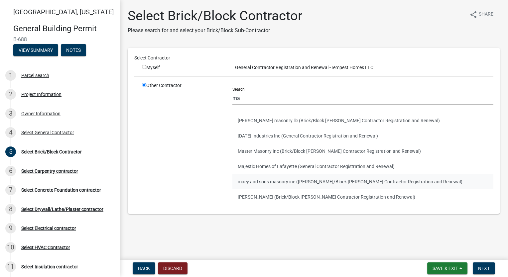
click at [266, 186] on button "macy and sons masonry inc ([PERSON_NAME]/Block [PERSON_NAME] Contractor Registr…" at bounding box center [363, 181] width 261 height 15
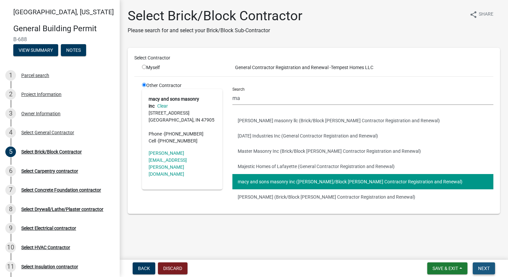
click at [482, 271] on span "Next" at bounding box center [484, 268] width 12 height 5
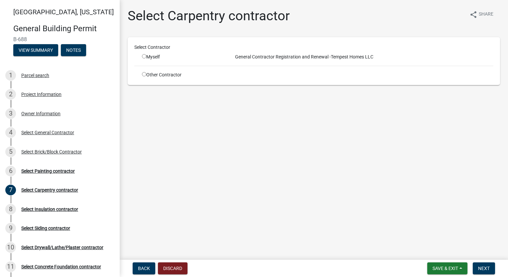
click at [144, 75] on input "radio" at bounding box center [144, 74] width 4 height 4
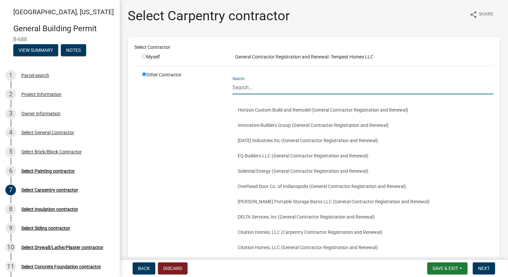
click at [262, 87] on input "Search" at bounding box center [363, 88] width 261 height 14
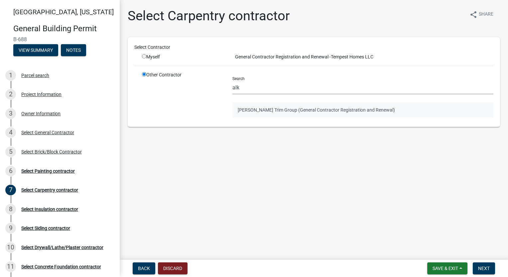
click at [281, 110] on button "[PERSON_NAME] Trim Group (General Contractor Registration and Renewal)" at bounding box center [363, 109] width 261 height 15
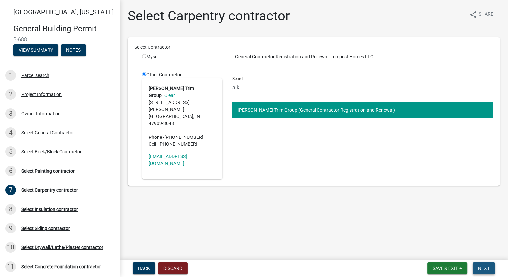
click at [482, 265] on button "Next" at bounding box center [484, 269] width 22 height 12
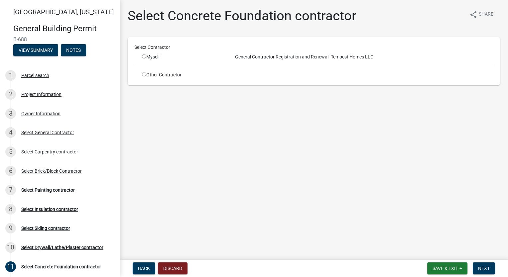
click at [142, 73] on input "radio" at bounding box center [144, 74] width 4 height 4
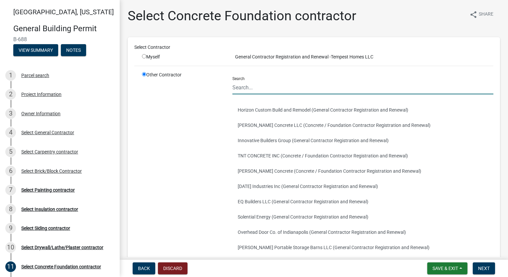
click at [292, 85] on input "Search" at bounding box center [363, 88] width 261 height 14
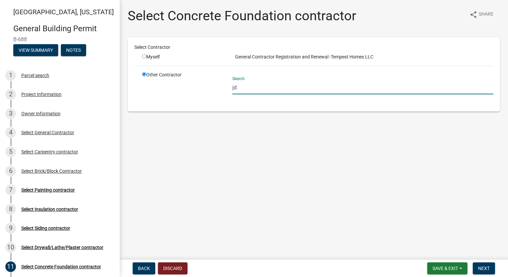
drag, startPoint x: 283, startPoint y: 88, endPoint x: 174, endPoint y: 94, distance: 109.6
click at [171, 94] on div "Other Contractor Search jd" at bounding box center [318, 89] width 362 height 34
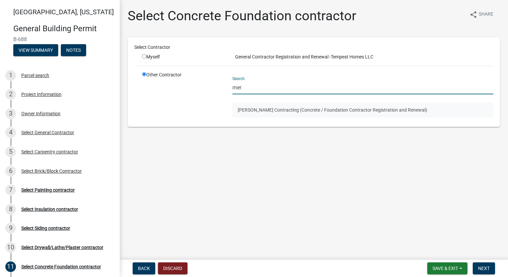
click at [256, 106] on button "[PERSON_NAME] Contracting (Concrete / Foundation Contractor Registration and Re…" at bounding box center [363, 109] width 261 height 15
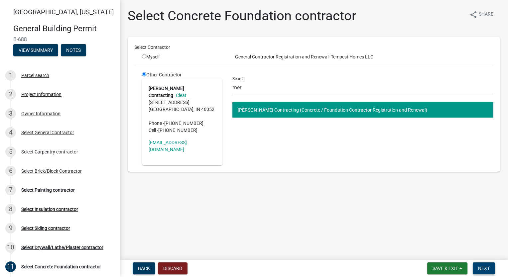
click at [487, 270] on span "Next" at bounding box center [484, 268] width 12 height 5
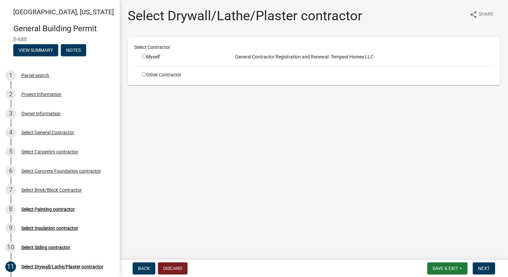
click at [143, 73] on input "radio" at bounding box center [144, 74] width 4 height 4
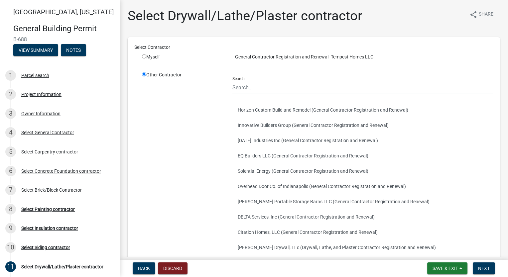
click at [274, 86] on input "Search" at bounding box center [363, 88] width 261 height 14
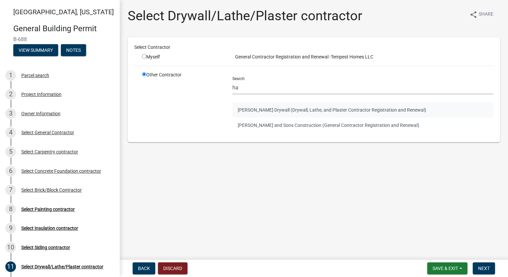
click at [296, 108] on button "[PERSON_NAME] Drywall (Drywall, Lathe, and Plaster Contractor Registration and …" at bounding box center [363, 109] width 261 height 15
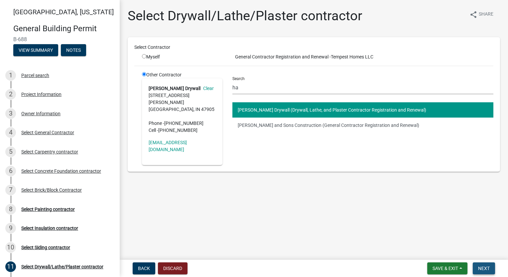
click at [484, 271] on span "Next" at bounding box center [484, 268] width 12 height 5
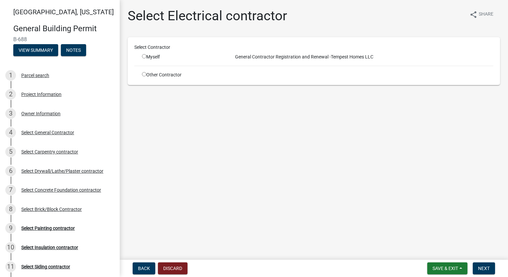
click at [143, 76] on input "radio" at bounding box center [144, 74] width 4 height 4
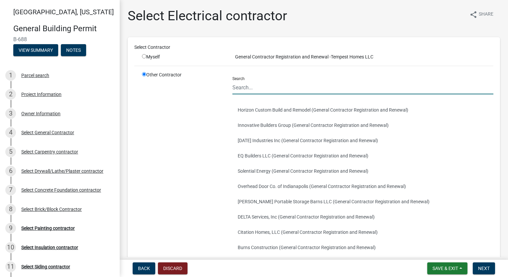
click at [251, 91] on input "Search" at bounding box center [363, 88] width 261 height 14
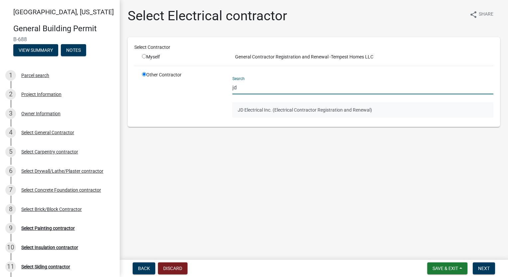
click at [254, 109] on button "JD Electrical Inc. (Electrical Contractor Registration and Renewal)" at bounding box center [363, 109] width 261 height 15
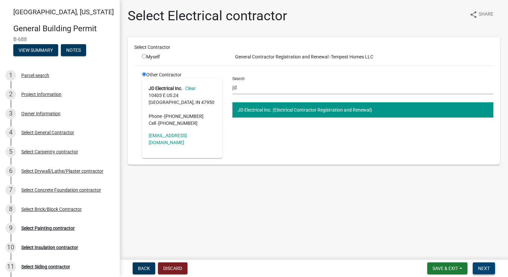
click at [483, 265] on button "Next" at bounding box center [484, 269] width 22 height 12
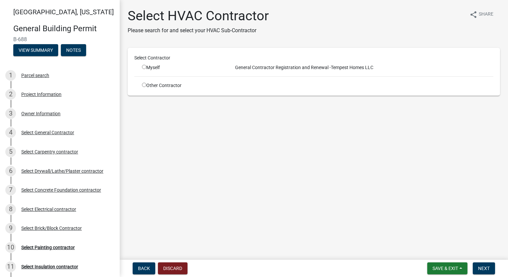
click at [145, 85] on input "radio" at bounding box center [144, 85] width 4 height 4
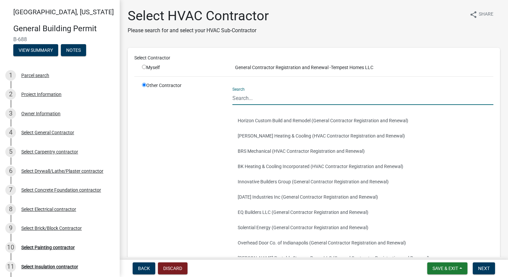
click at [263, 93] on input "Search" at bounding box center [363, 98] width 261 height 14
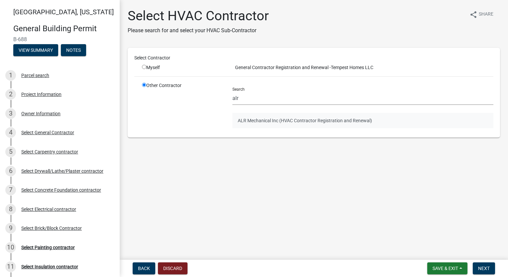
click at [281, 116] on button "ALR Mechanical Inc (HVAC Contractor Registration and Renewal)" at bounding box center [363, 120] width 261 height 15
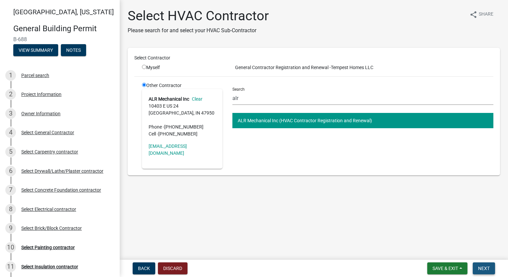
click at [488, 271] on span "Next" at bounding box center [484, 268] width 12 height 5
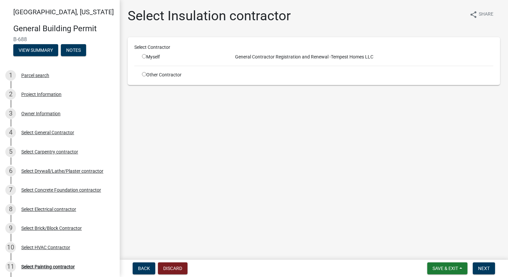
click at [145, 74] on input "radio" at bounding box center [144, 74] width 4 height 4
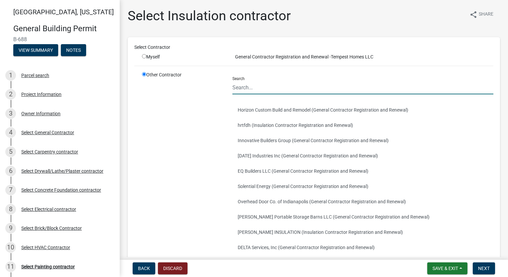
click at [285, 84] on input "Search" at bounding box center [363, 88] width 261 height 14
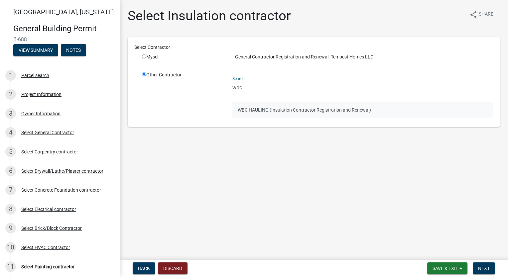
click at [306, 103] on button "WBC HAULING (Insulation Contractor Registration and Renewal)" at bounding box center [363, 109] width 261 height 15
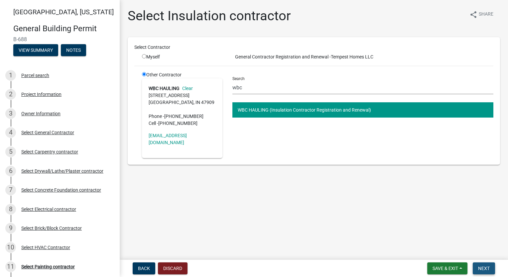
click at [484, 267] on span "Next" at bounding box center [484, 268] width 12 height 5
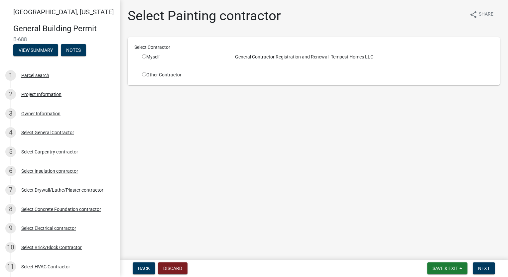
click at [142, 73] on input "radio" at bounding box center [144, 74] width 4 height 4
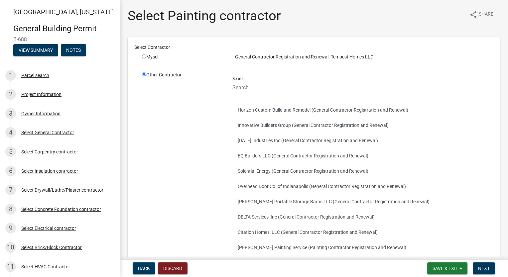
drag, startPoint x: 265, startPoint y: 79, endPoint x: 263, endPoint y: 82, distance: 3.5
click at [263, 82] on div "Search" at bounding box center [363, 83] width 261 height 23
click at [262, 88] on input "Search" at bounding box center [363, 88] width 261 height 14
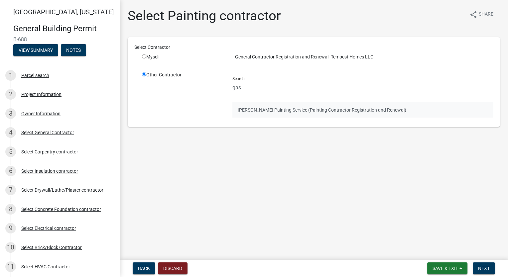
click at [272, 111] on button "[PERSON_NAME] Painting Service (Painting Contractor Registration and Renewal)" at bounding box center [363, 109] width 261 height 15
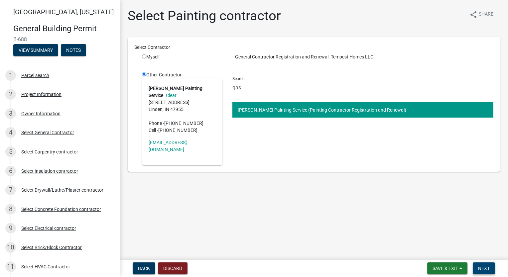
click at [486, 269] on span "Next" at bounding box center [484, 268] width 12 height 5
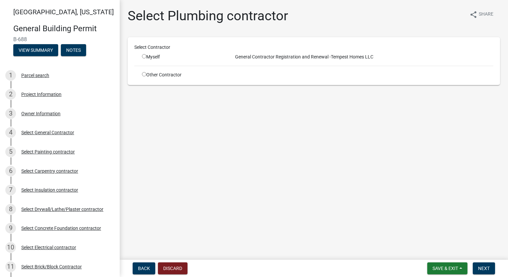
click at [142, 73] on input "radio" at bounding box center [144, 74] width 4 height 4
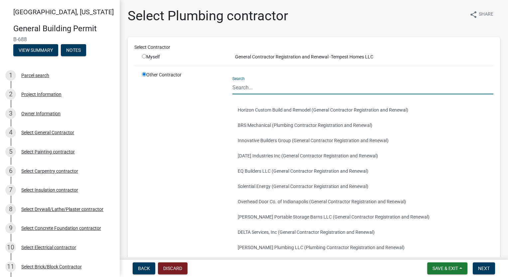
click at [260, 84] on input "Search" at bounding box center [363, 88] width 261 height 14
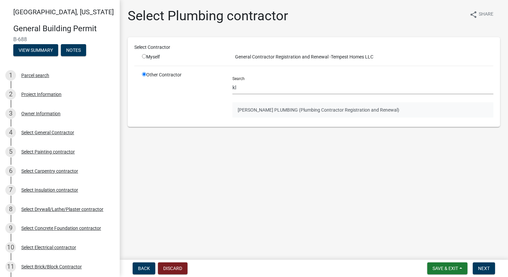
click at [287, 110] on button "[PERSON_NAME] PLUMBING (Plumbing Contractor Registration and Renewal)" at bounding box center [363, 109] width 261 height 15
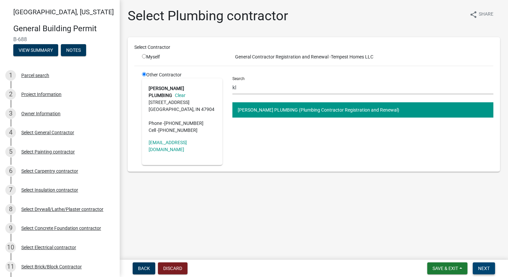
click at [488, 270] on span "Next" at bounding box center [484, 268] width 12 height 5
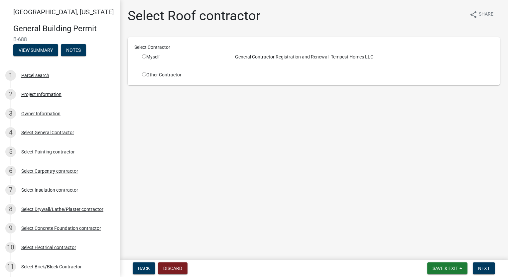
click at [144, 75] on input "radio" at bounding box center [144, 74] width 4 height 4
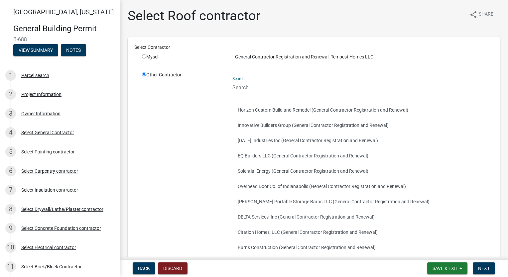
click at [270, 83] on input "Search" at bounding box center [363, 88] width 261 height 14
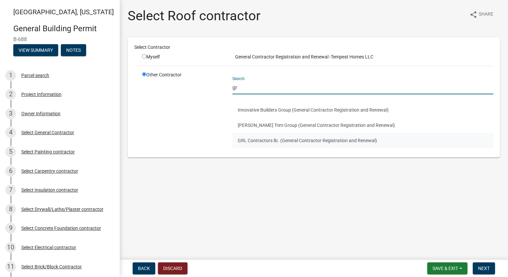
click at [270, 135] on button "GRL Contractors llc. (General Contractor Registration and Renewal)" at bounding box center [363, 140] width 261 height 15
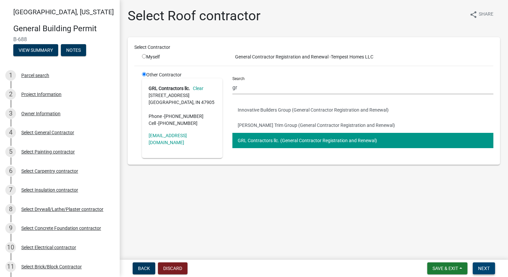
click at [488, 268] on span "Next" at bounding box center [484, 268] width 12 height 5
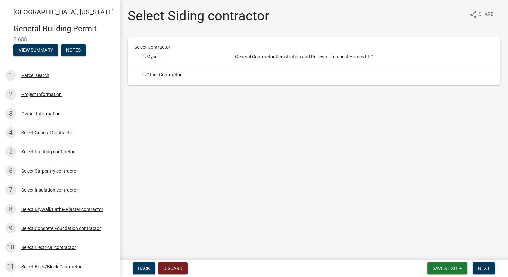
click at [144, 75] on input "radio" at bounding box center [144, 74] width 4 height 4
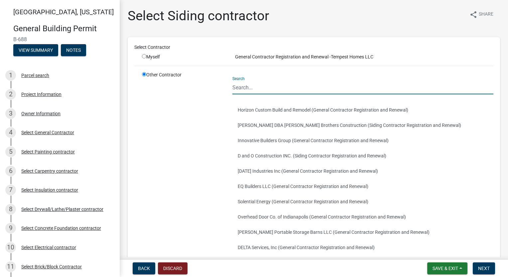
click at [241, 88] on input "Search" at bounding box center [363, 88] width 261 height 14
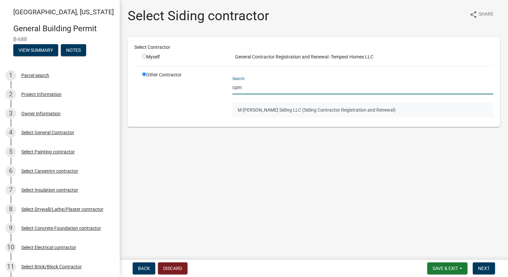
click at [281, 111] on button "M [PERSON_NAME] Siding LLC (Siding Contractor Registration and Renewal)" at bounding box center [363, 109] width 261 height 15
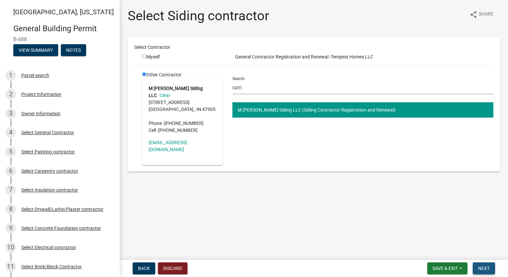
click at [483, 269] on span "Next" at bounding box center [484, 268] width 12 height 5
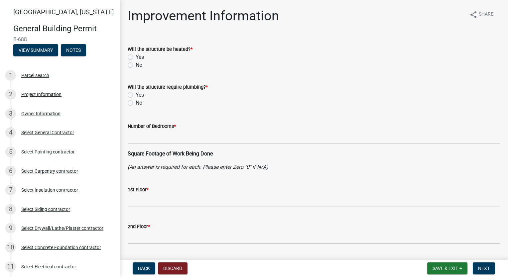
click at [136, 58] on label "Yes" at bounding box center [140, 57] width 8 height 8
click at [136, 58] on input "Yes" at bounding box center [138, 55] width 4 height 4
click at [133, 95] on div "Yes" at bounding box center [314, 95] width 373 height 8
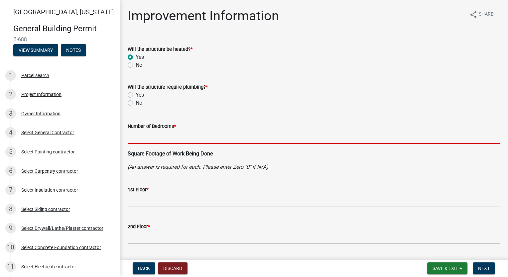
click at [166, 134] on input "text" at bounding box center [314, 137] width 373 height 14
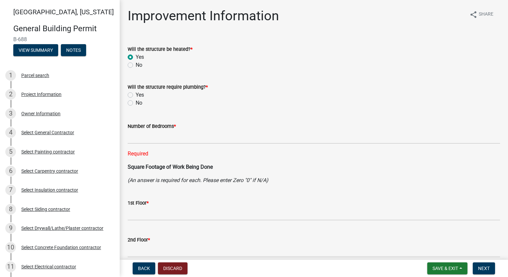
click at [136, 94] on label "Yes" at bounding box center [140, 95] width 8 height 8
click at [136, 94] on input "Yes" at bounding box center [138, 93] width 4 height 4
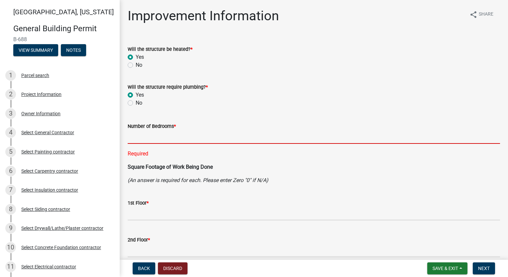
click at [159, 142] on input "text" at bounding box center [314, 137] width 373 height 14
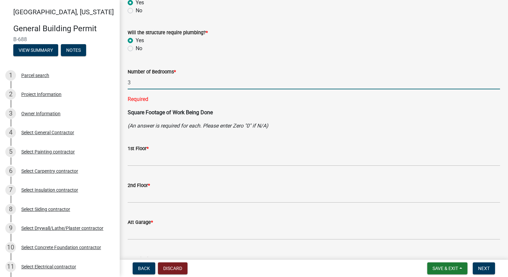
scroll to position [67, 0]
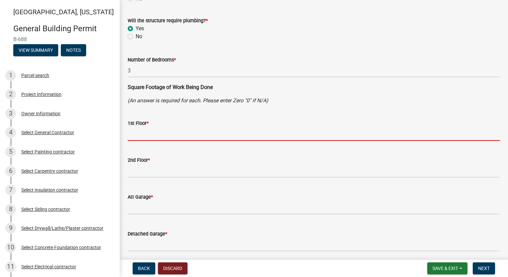
click at [179, 138] on input "text" at bounding box center [314, 134] width 373 height 14
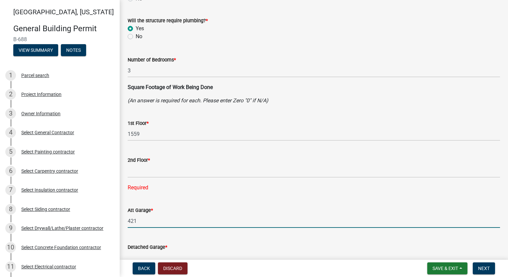
scroll to position [74, 0]
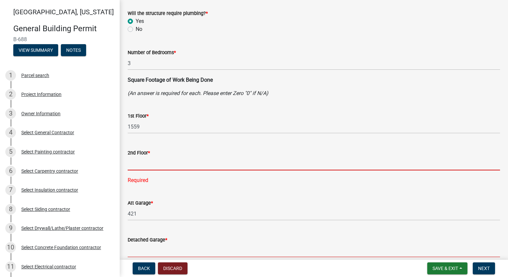
click at [164, 164] on input "text" at bounding box center [314, 164] width 373 height 14
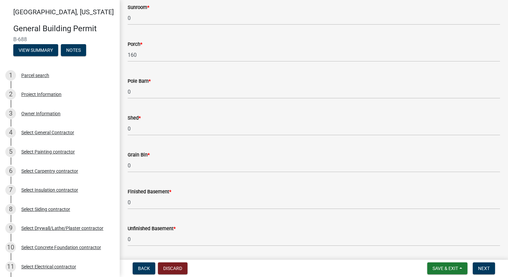
scroll to position [515, 0]
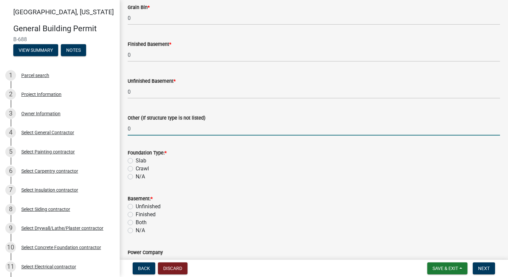
click at [136, 159] on label "Slab" at bounding box center [141, 161] width 11 height 8
click at [136, 159] on input "Slab" at bounding box center [138, 159] width 4 height 4
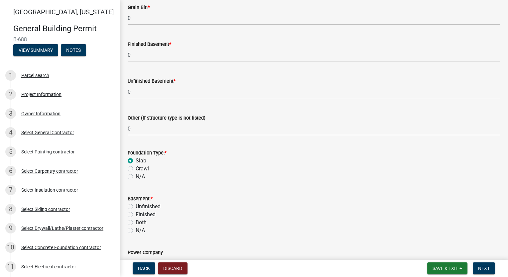
click at [136, 231] on label "N/A" at bounding box center [140, 231] width 9 height 8
click at [136, 231] on input "N/A" at bounding box center [138, 229] width 4 height 4
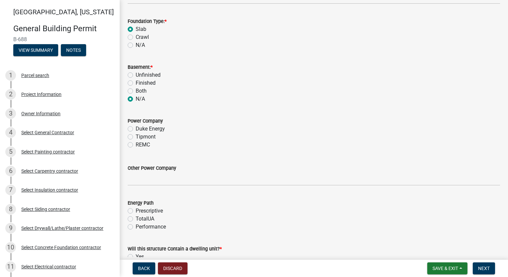
scroll to position [648, 0]
click at [136, 135] on label "Tipmont" at bounding box center [146, 136] width 20 height 8
click at [136, 135] on input "Tipmont" at bounding box center [138, 134] width 4 height 4
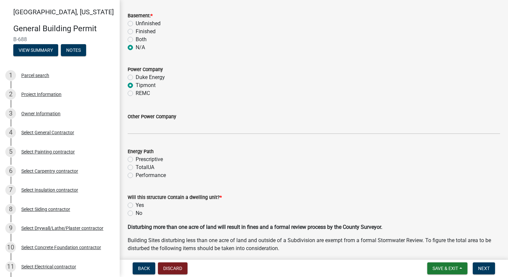
scroll to position [715, 0]
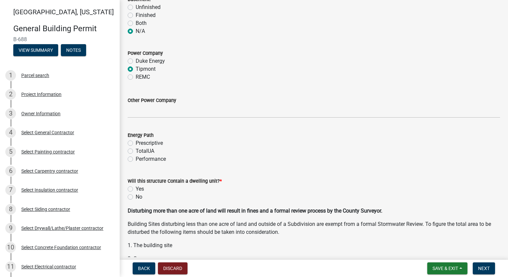
click at [136, 160] on label "Performance" at bounding box center [151, 159] width 30 height 8
click at [136, 160] on input "Performance" at bounding box center [138, 157] width 4 height 4
click at [136, 188] on label "Yes" at bounding box center [140, 189] width 8 height 8
click at [136, 188] on input "Yes" at bounding box center [138, 187] width 4 height 4
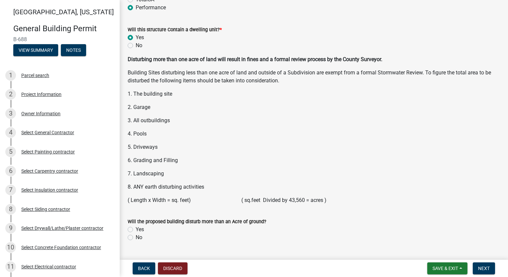
scroll to position [882, 0]
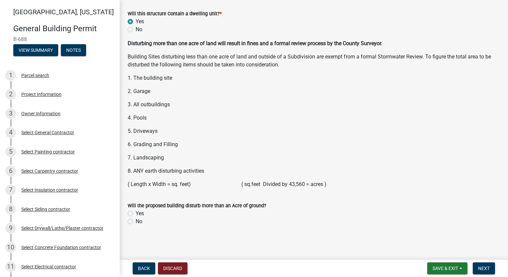
click at [136, 221] on label "No" at bounding box center [139, 222] width 7 height 8
click at [136, 221] on input "No" at bounding box center [138, 220] width 4 height 4
click at [484, 267] on span "Next" at bounding box center [484, 268] width 12 height 5
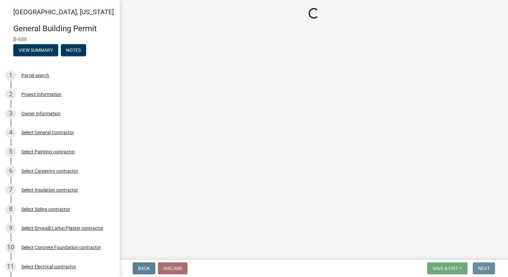
scroll to position [0, 0]
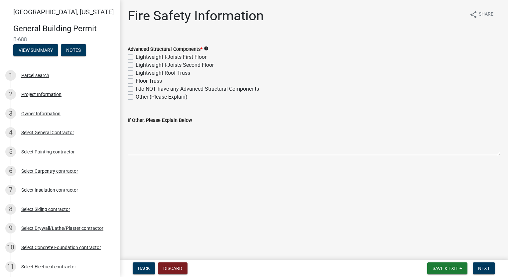
click at [136, 73] on label "Lightweight Roof Truss" at bounding box center [163, 73] width 55 height 8
click at [136, 73] on input "Lightweight Roof Truss" at bounding box center [138, 71] width 4 height 4
click at [488, 269] on span "Next" at bounding box center [484, 268] width 12 height 5
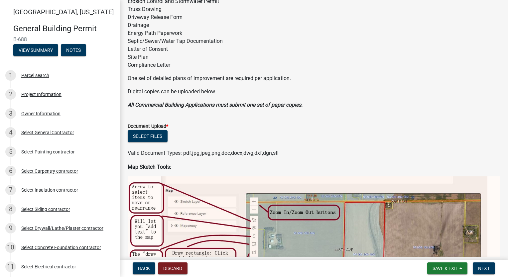
scroll to position [100, 0]
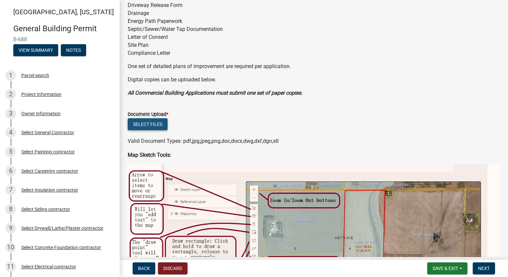
click at [152, 126] on button "Select files" at bounding box center [148, 124] width 40 height 12
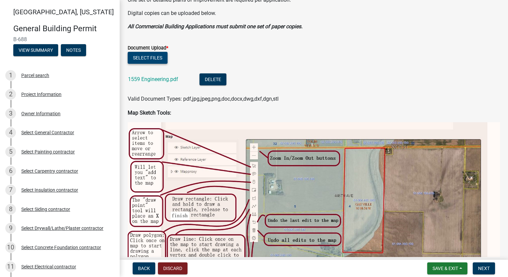
scroll to position [200, 0]
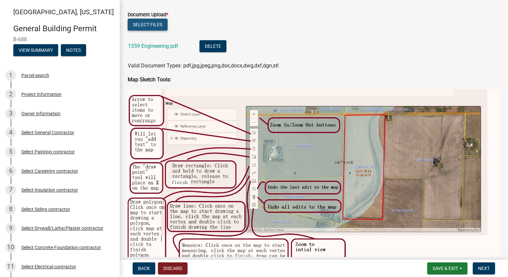
click at [148, 23] on button "Select files" at bounding box center [148, 25] width 40 height 12
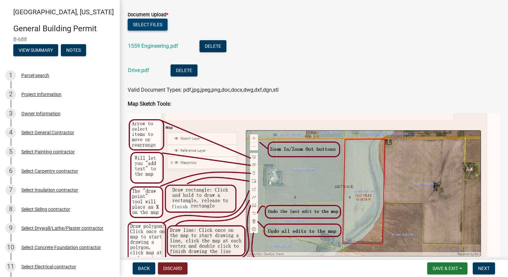
click at [149, 23] on button "Select files" at bounding box center [148, 25] width 40 height 12
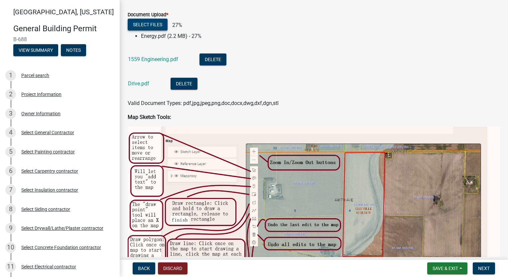
click at [153, 23] on button "Select files" at bounding box center [148, 25] width 40 height 12
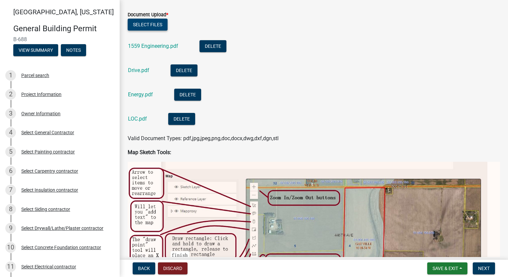
click at [149, 22] on button "Select files" at bounding box center [148, 25] width 40 height 12
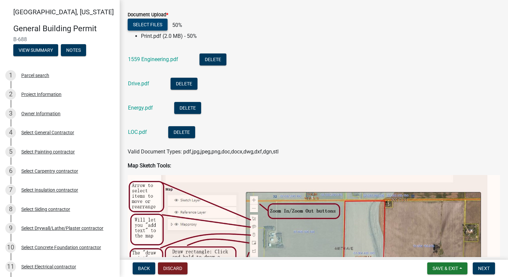
click at [156, 24] on button "Select files" at bounding box center [148, 25] width 40 height 12
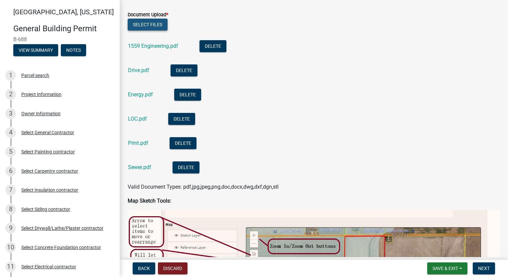
click at [145, 27] on button "Select files" at bounding box center [148, 25] width 40 height 12
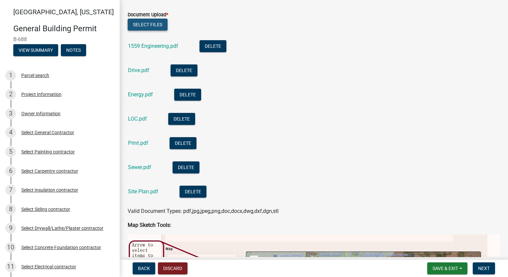
click at [154, 26] on button "Select files" at bounding box center [148, 25] width 40 height 12
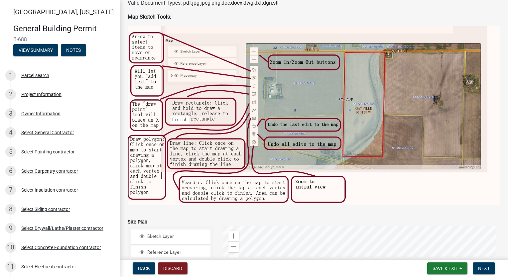
scroll to position [597, 0]
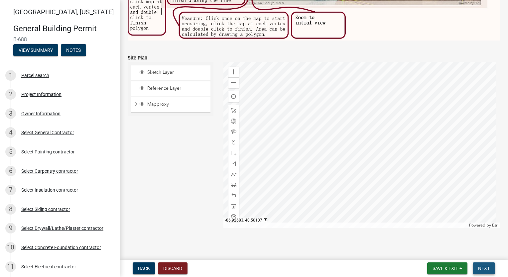
click at [488, 264] on button "Next" at bounding box center [484, 269] width 22 height 12
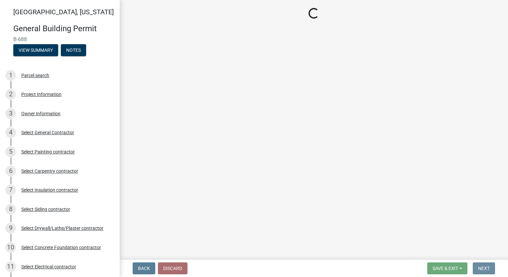
scroll to position [0, 0]
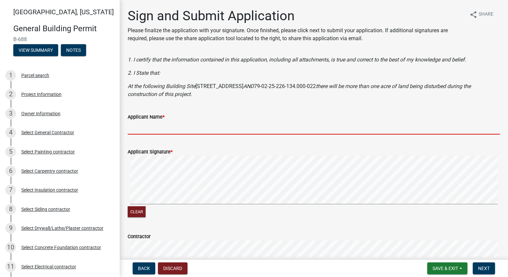
click at [148, 131] on input "Applicant Name *" at bounding box center [314, 128] width 373 height 14
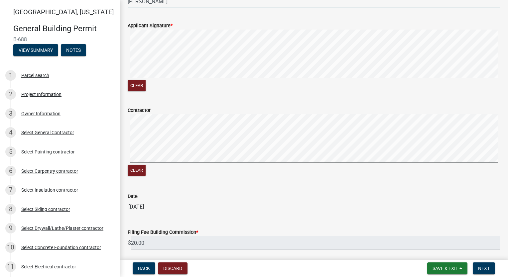
scroll to position [151, 0]
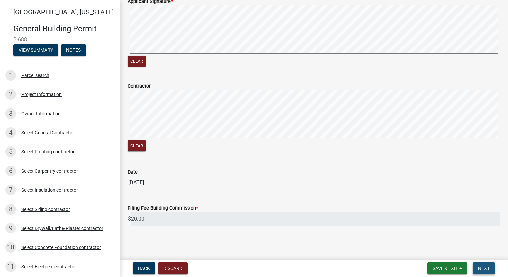
click at [480, 268] on span "Next" at bounding box center [484, 268] width 12 height 5
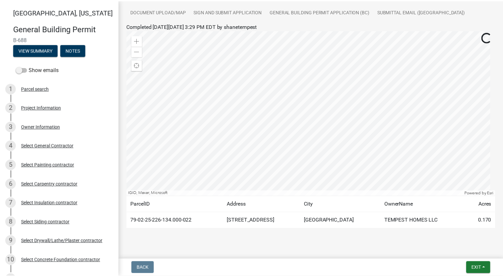
scroll to position [144, 0]
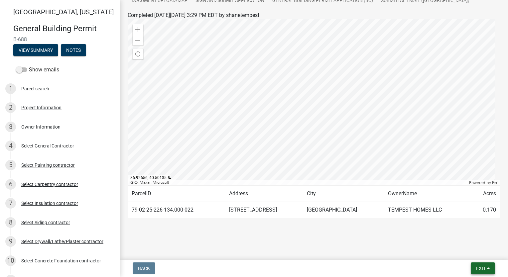
click at [484, 268] on span "Exit" at bounding box center [481, 268] width 10 height 5
click at [474, 254] on button "Save & Exit" at bounding box center [468, 252] width 53 height 16
